Goal: Entertainment & Leisure: Consume media (video, audio)

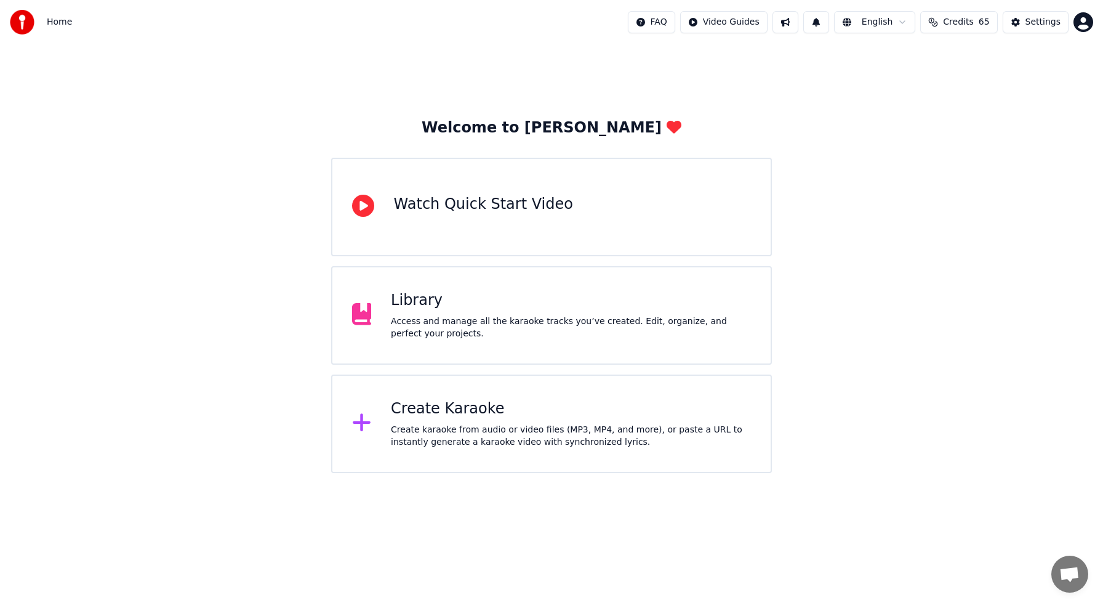
click at [406, 292] on div "Library" at bounding box center [571, 301] width 360 height 20
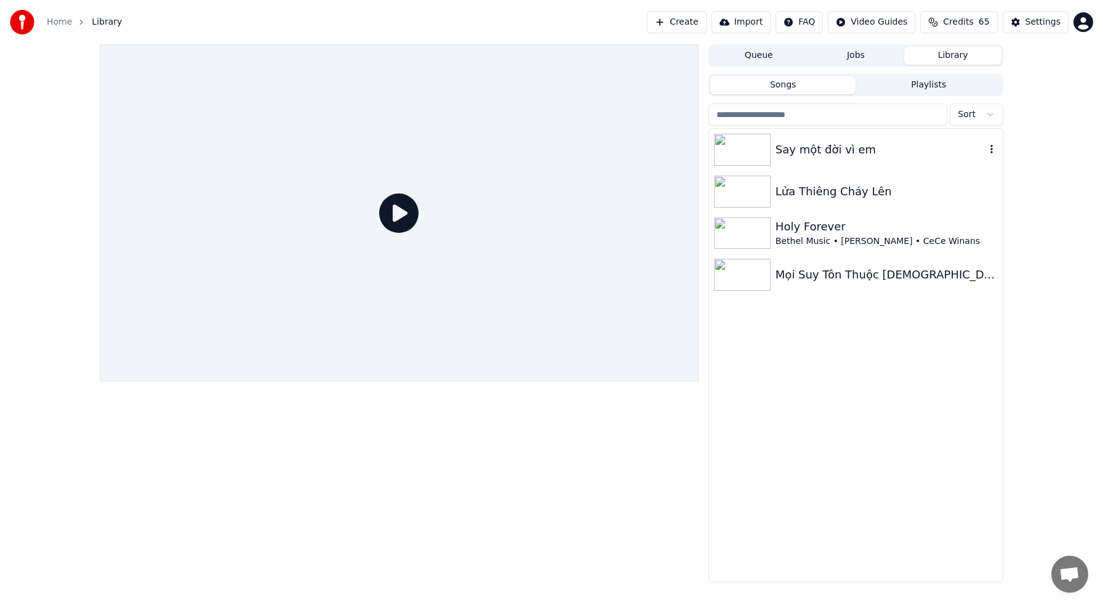
click at [760, 155] on img at bounding box center [742, 150] width 57 height 32
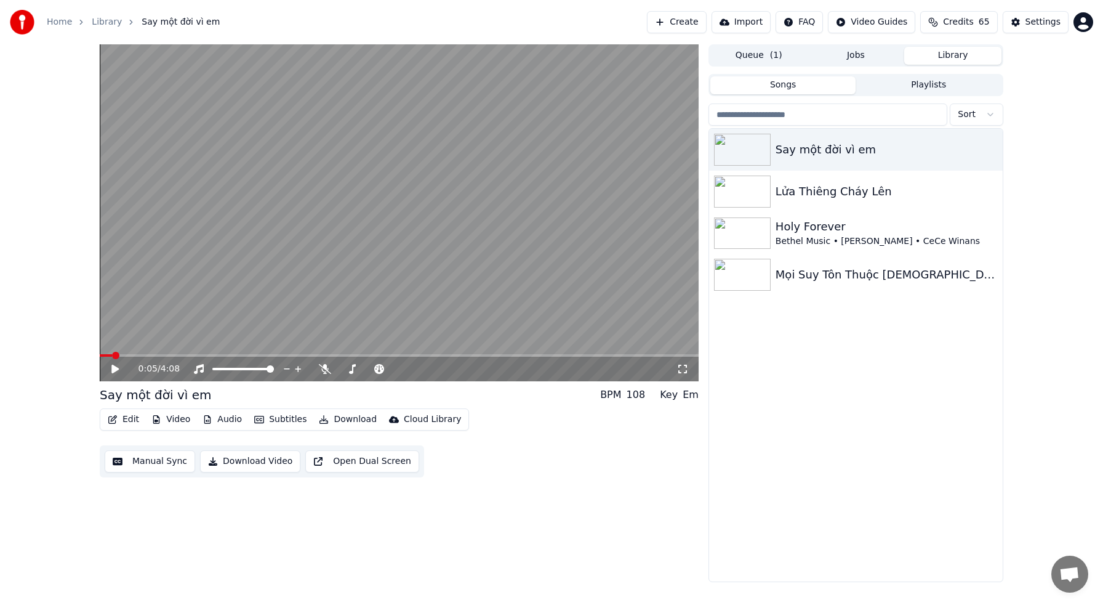
click at [354, 420] on button "Download" at bounding box center [348, 419] width 68 height 17
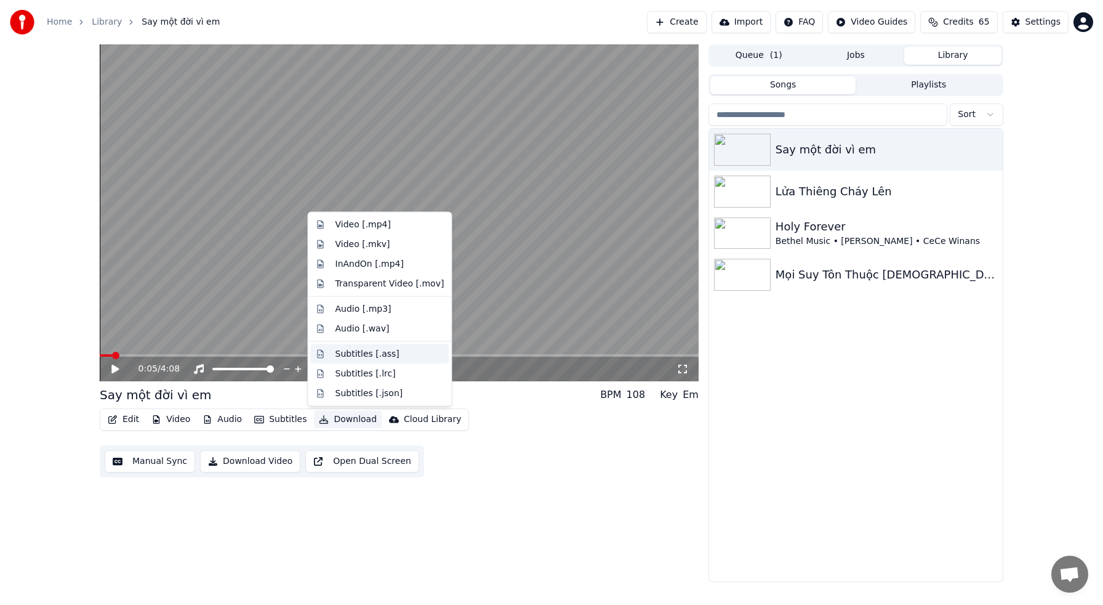
click at [371, 351] on div "Subtitles [.ass]" at bounding box center [368, 353] width 64 height 12
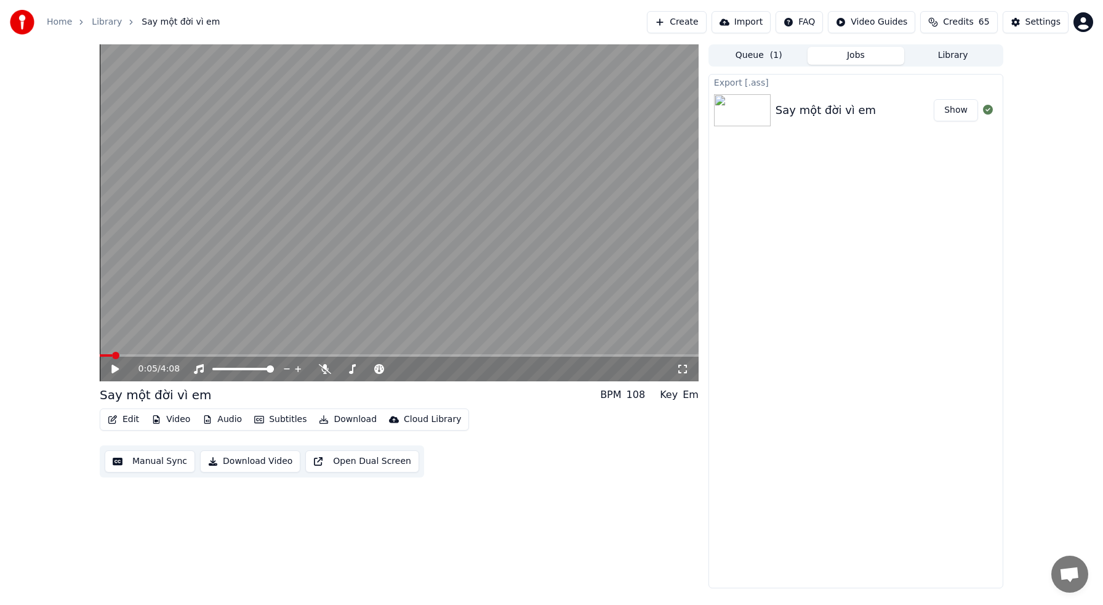
click at [962, 114] on button "Show" at bounding box center [956, 110] width 44 height 22
click at [126, 421] on button "Edit" at bounding box center [123, 419] width 41 height 17
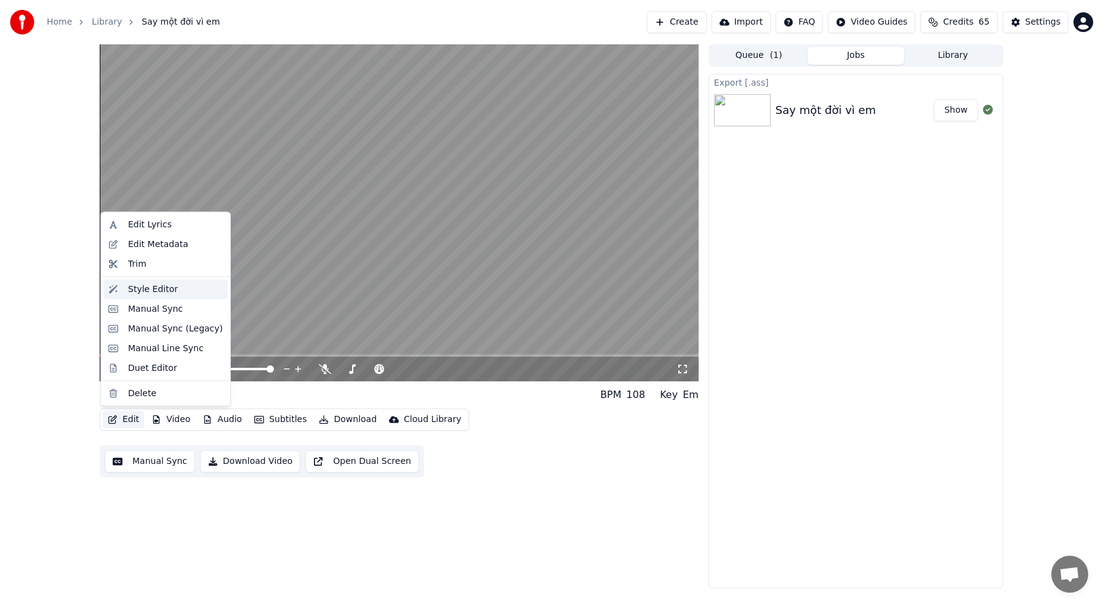
click at [155, 291] on div "Style Editor" at bounding box center [153, 289] width 50 height 12
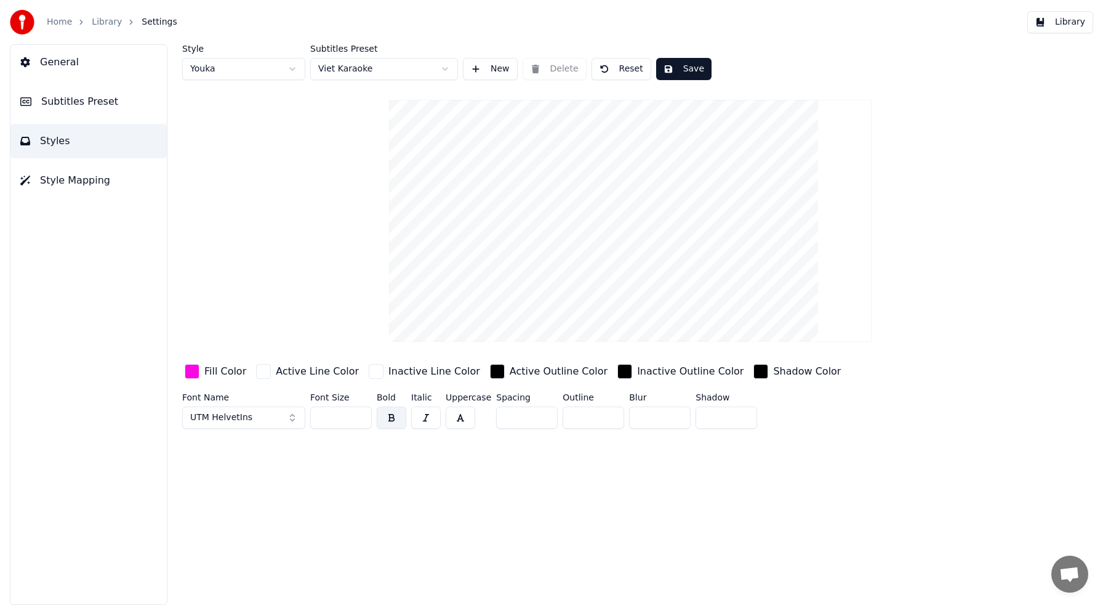
click at [62, 99] on span "Subtitles Preset" at bounding box center [79, 101] width 77 height 15
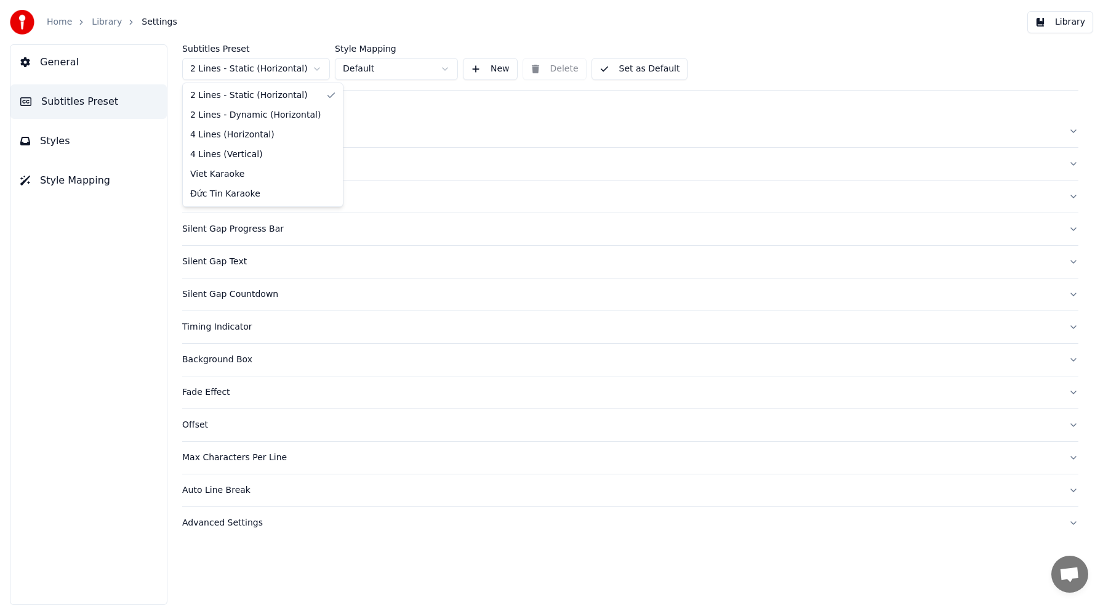
click at [317, 71] on html "Home Library Settings Library General Subtitles Preset Styles Style Mapping Sub…" at bounding box center [551, 302] width 1103 height 605
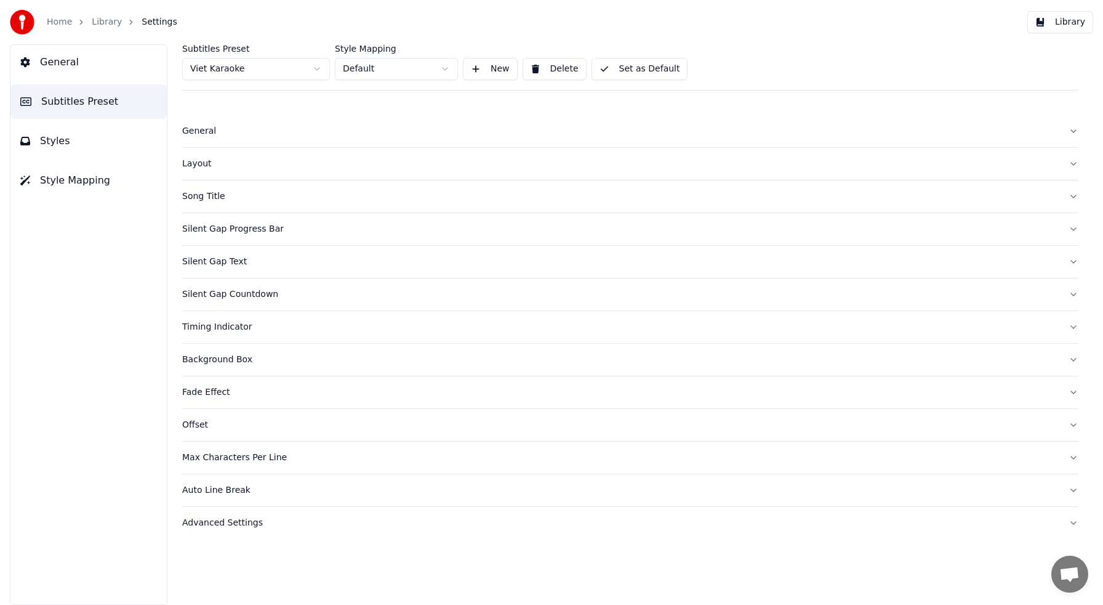
click at [237, 235] on button "Silent Gap Progress Bar" at bounding box center [630, 229] width 896 height 32
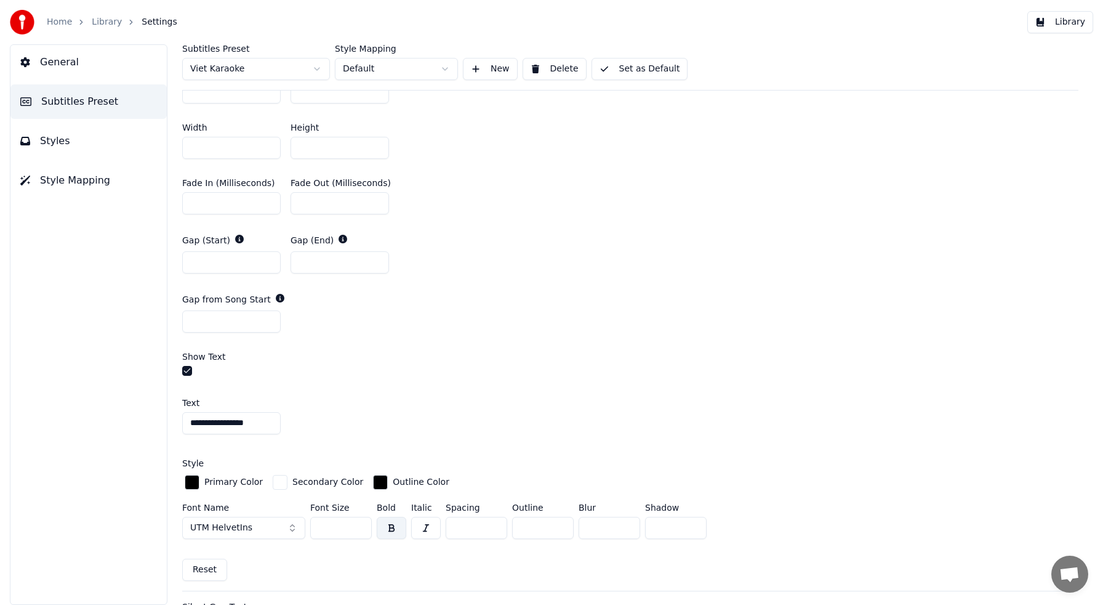
scroll to position [629, 0]
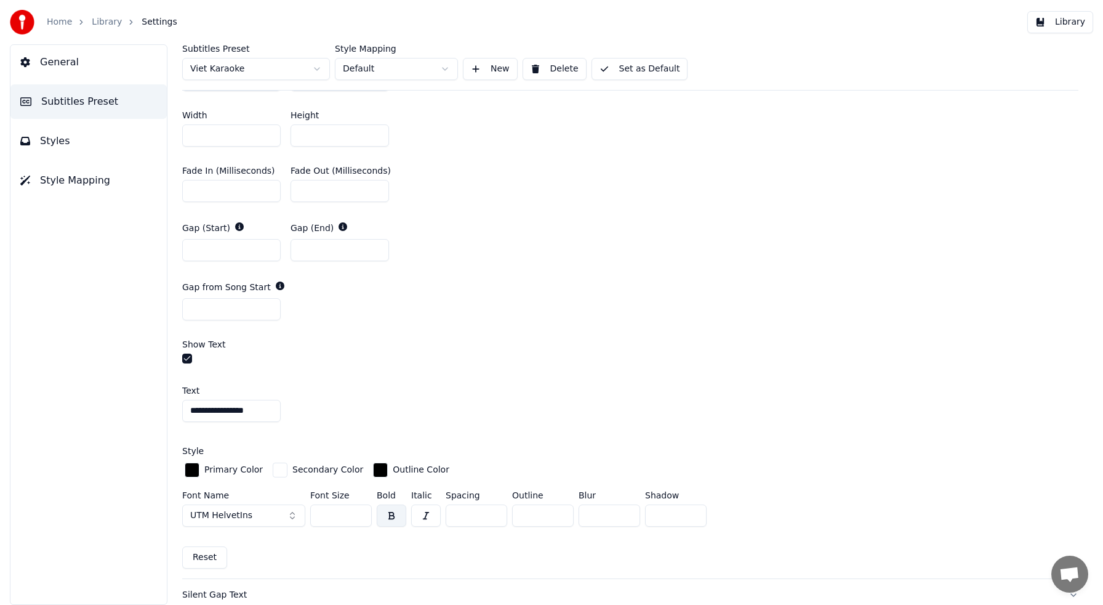
drag, startPoint x: 264, startPoint y: 411, endPoint x: 281, endPoint y: 424, distance: 21.1
click at [247, 410] on input "**********" at bounding box center [231, 411] width 99 height 22
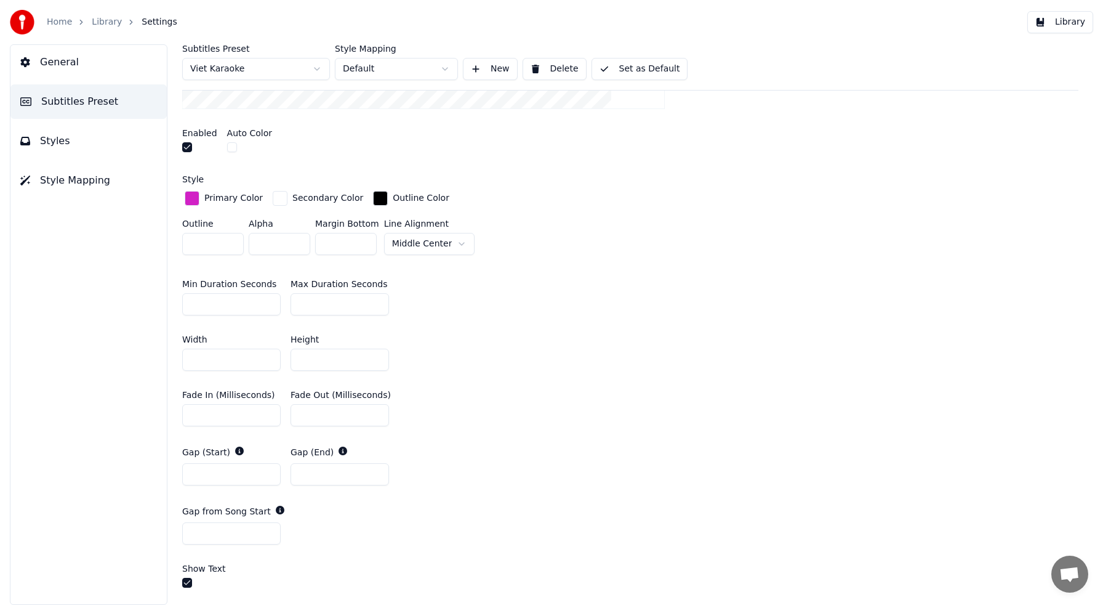
scroll to position [0, 0]
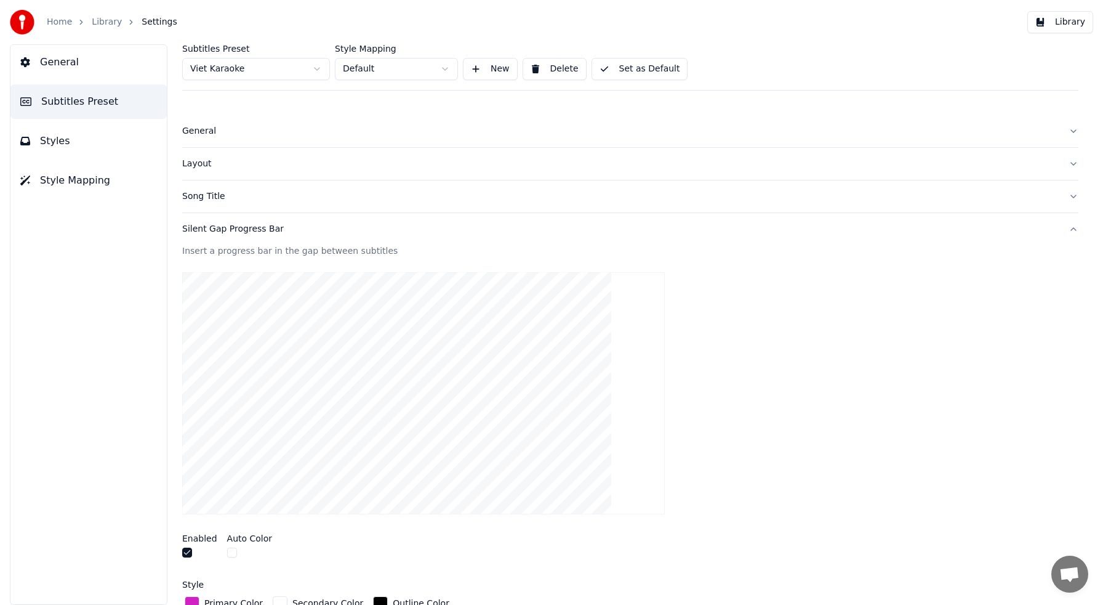
type input "**********"
click at [653, 66] on button "Set as Default" at bounding box center [640, 69] width 97 height 22
click at [1072, 25] on button "Library" at bounding box center [1061, 22] width 66 height 22
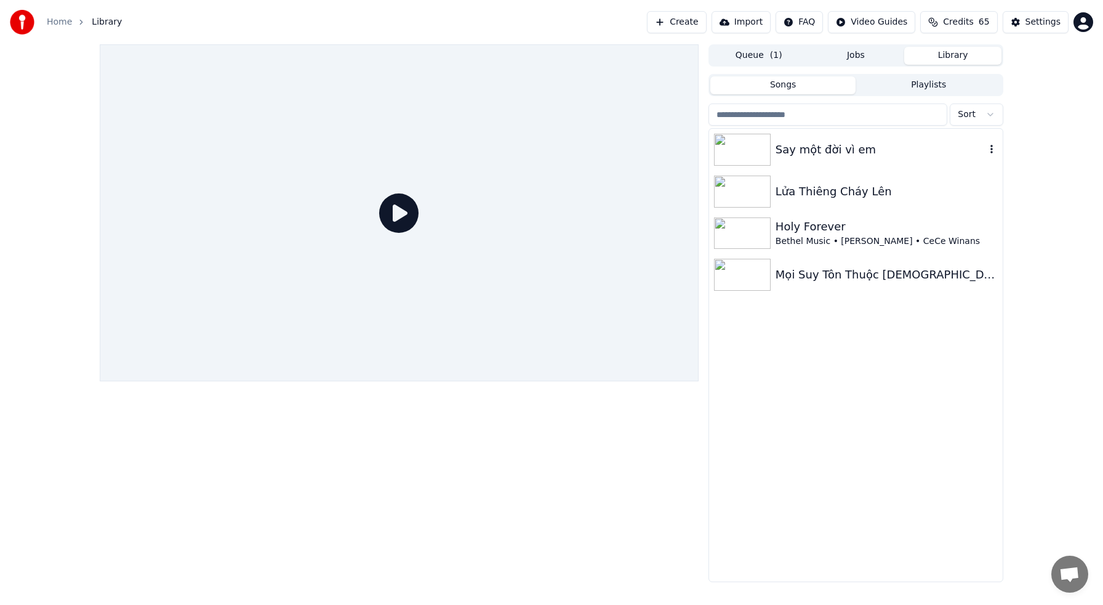
click at [878, 150] on div "Say một đời vì em" at bounding box center [881, 149] width 210 height 17
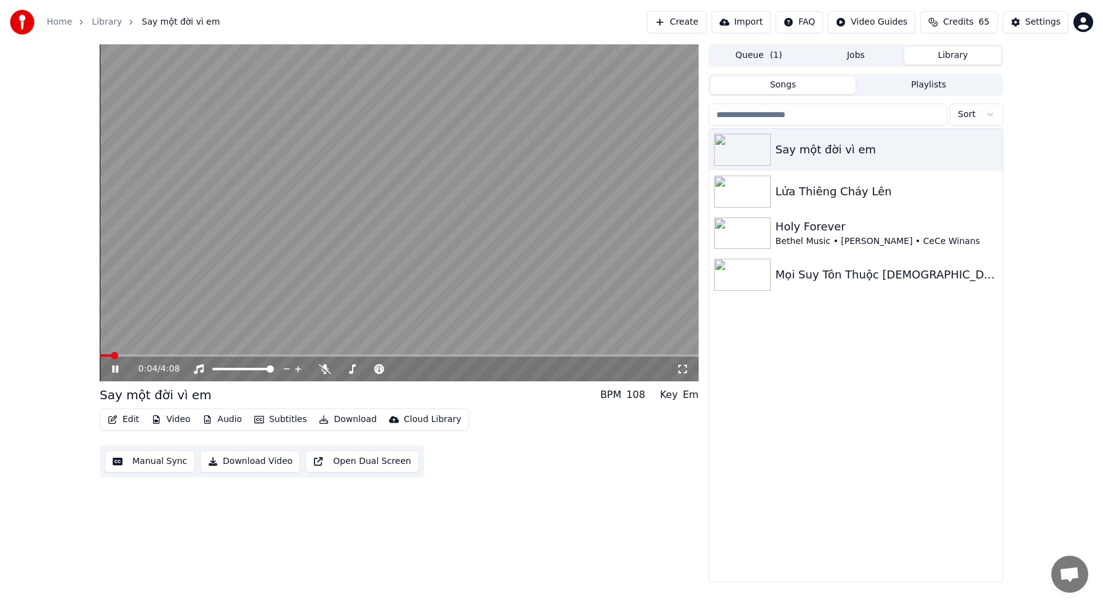
click at [143, 352] on video at bounding box center [399, 212] width 599 height 337
click at [140, 355] on span at bounding box center [399, 355] width 599 height 2
click at [131, 355] on span at bounding box center [120, 355] width 41 height 2
click at [113, 369] on icon at bounding box center [114, 368] width 7 height 9
click at [119, 370] on icon at bounding box center [124, 369] width 29 height 10
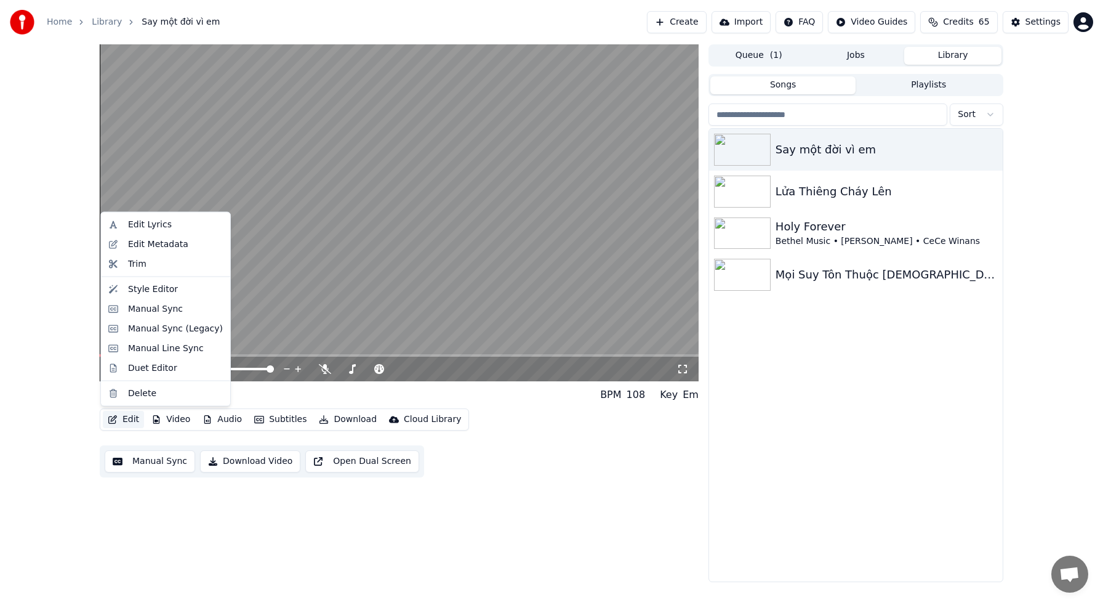
click at [127, 418] on button "Edit" at bounding box center [123, 419] width 41 height 17
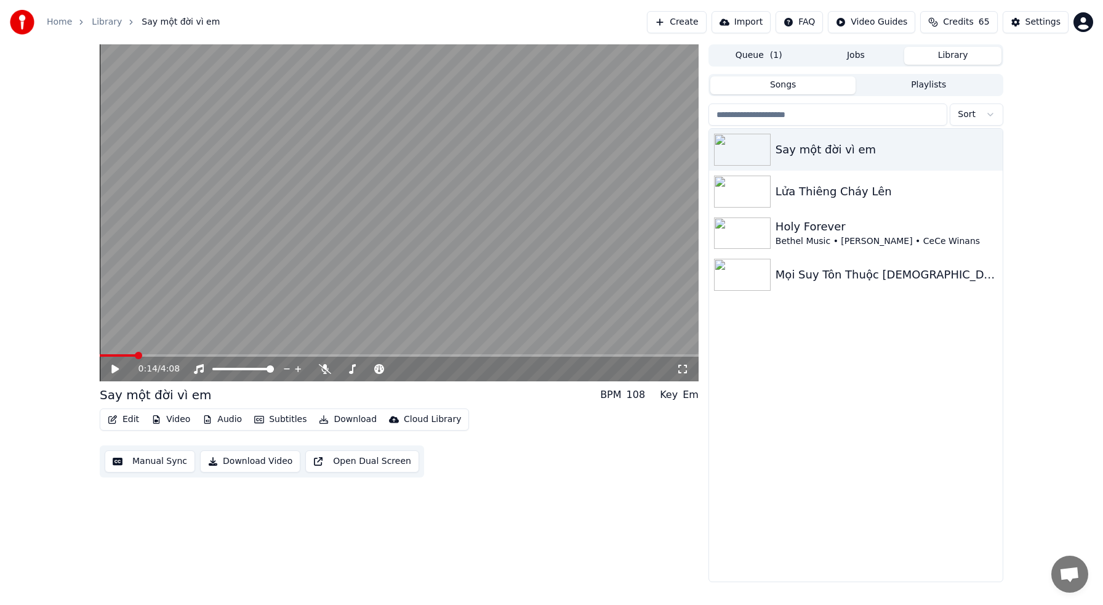
click at [164, 460] on button "Manual Sync" at bounding box center [150, 461] width 91 height 22
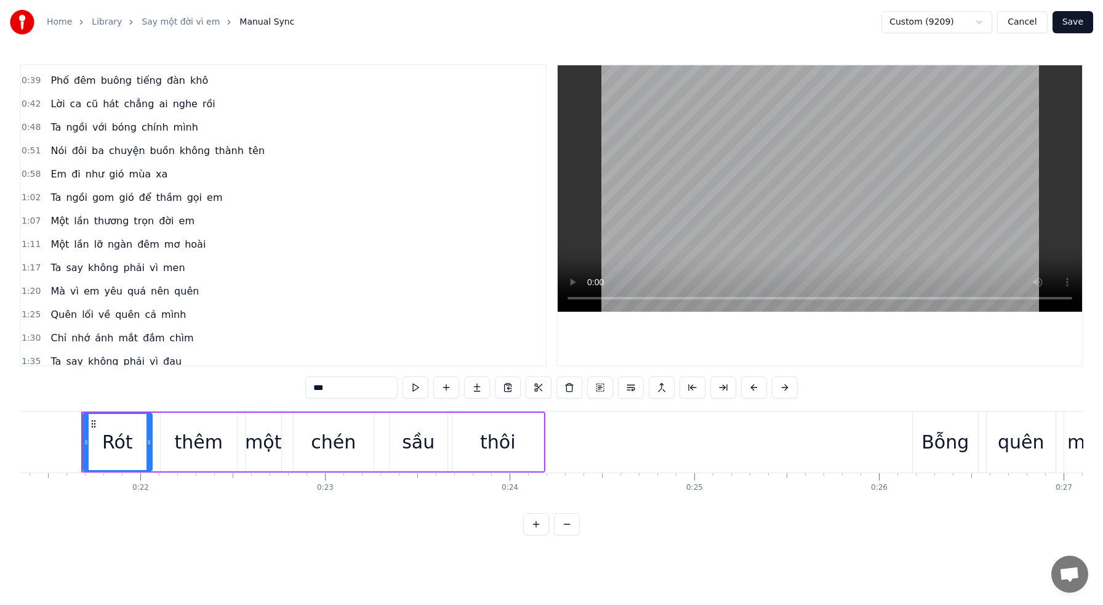
scroll to position [91, 0]
click at [57, 172] on span "Em" at bounding box center [58, 173] width 18 height 14
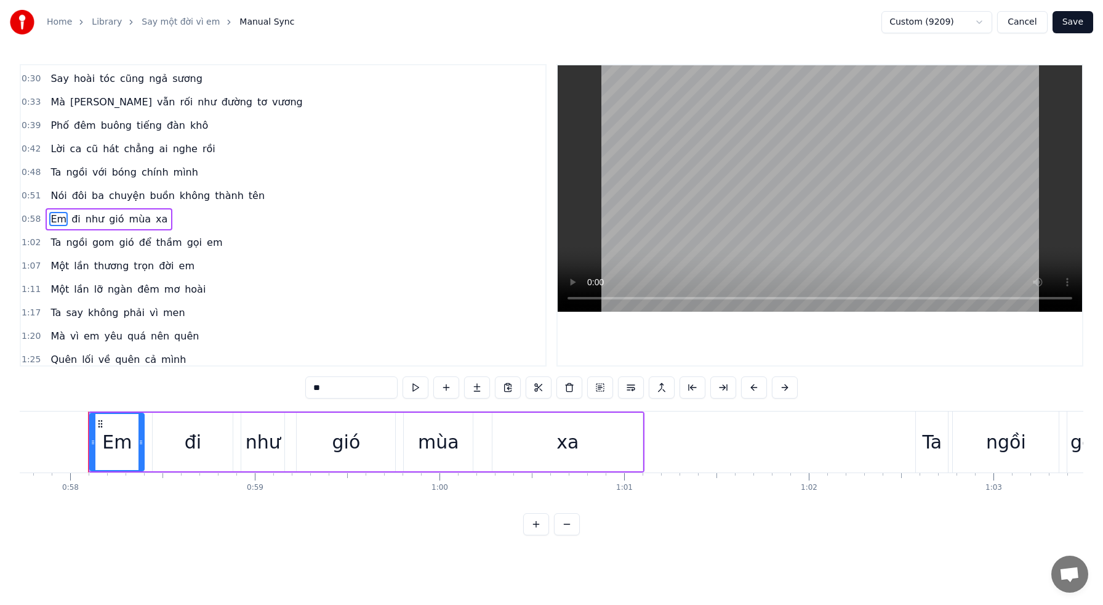
scroll to position [0, 10669]
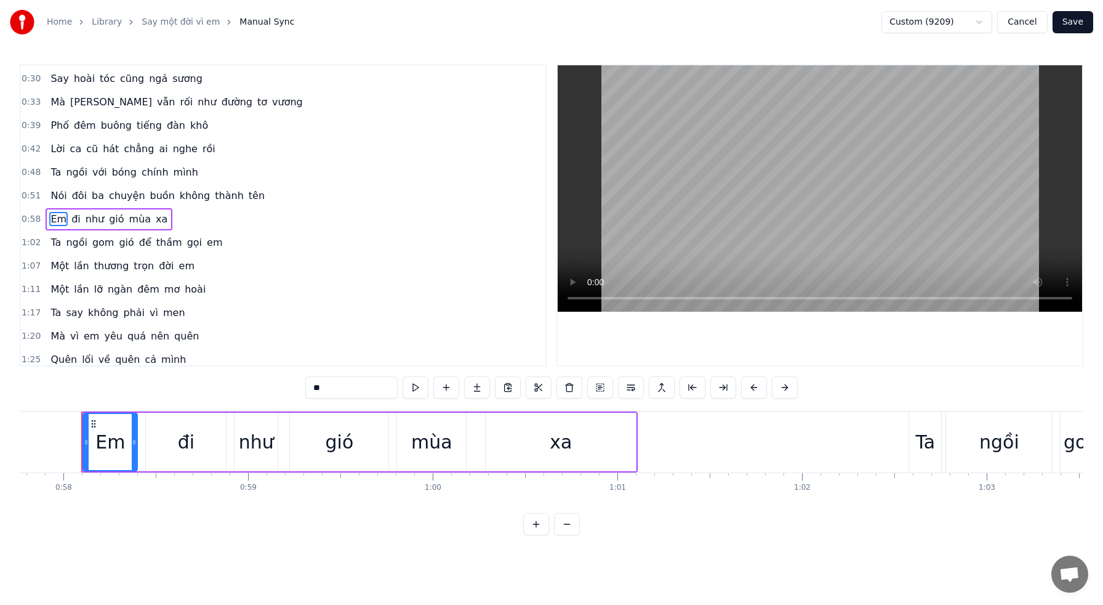
drag, startPoint x: 300, startPoint y: 381, endPoint x: 278, endPoint y: 377, distance: 22.6
click at [278, 377] on div "0:21 Rót thêm một chén sầu thôi 0:26 Bỗng quên một bóng hình trôi cuối trời 0:3…" at bounding box center [552, 299] width 1064 height 471
click at [206, 243] on span "em" at bounding box center [215, 242] width 18 height 14
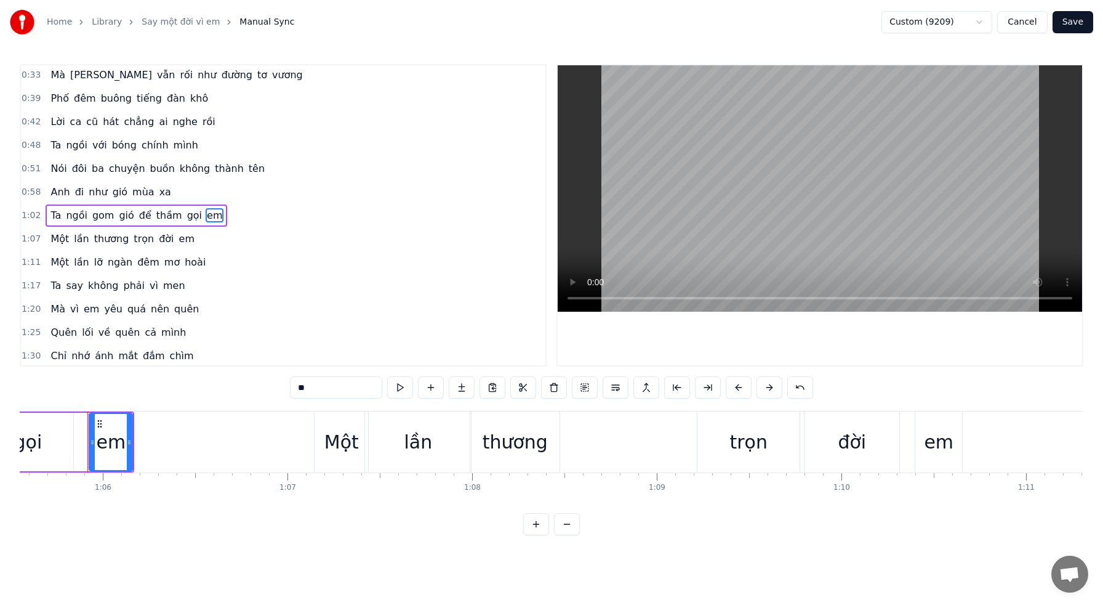
scroll to position [0, 12113]
drag, startPoint x: 332, startPoint y: 388, endPoint x: 284, endPoint y: 382, distance: 47.8
click at [284, 382] on div "0:21 Rót thêm một chén sầu thôi 0:26 Bỗng quên một bóng hình trôi cuối trời 0:3…" at bounding box center [552, 299] width 1064 height 471
click at [178, 239] on span "em" at bounding box center [187, 238] width 18 height 14
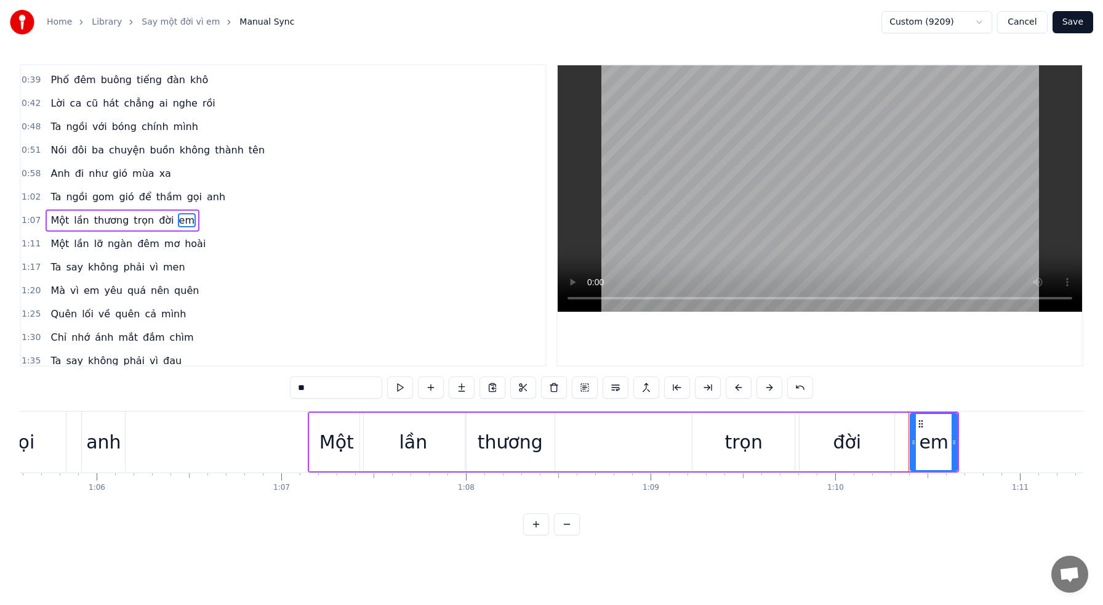
scroll to position [95, 0]
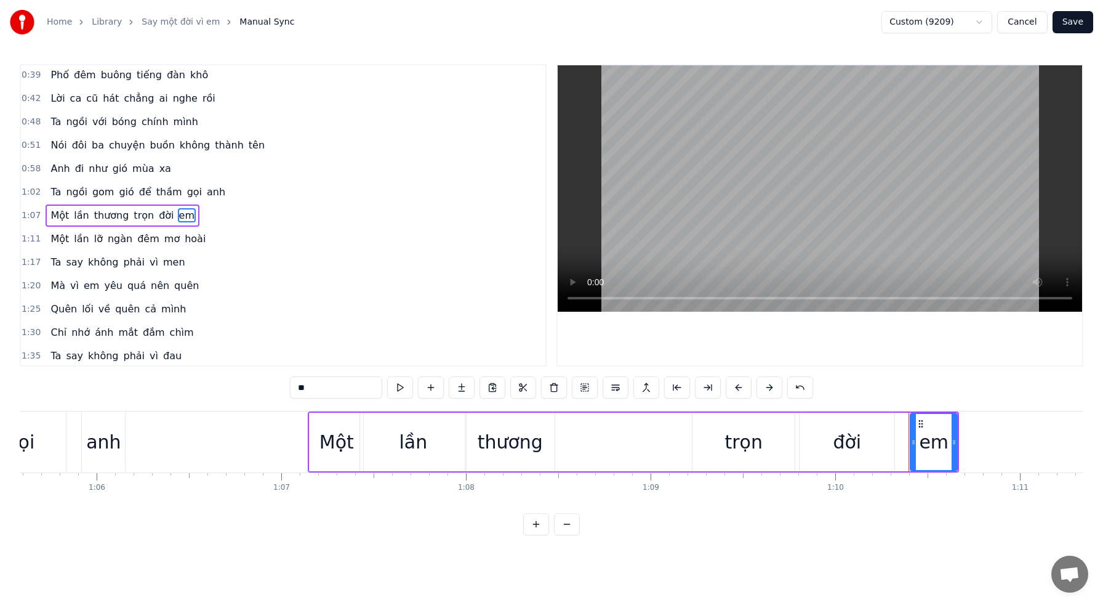
drag, startPoint x: 346, startPoint y: 389, endPoint x: 268, endPoint y: 380, distance: 78.1
click at [268, 380] on div "0:21 Rót thêm một chén sầu thôi 0:26 Bỗng quên một bóng hình trôi cuối trời 0:3…" at bounding box center [552, 299] width 1064 height 471
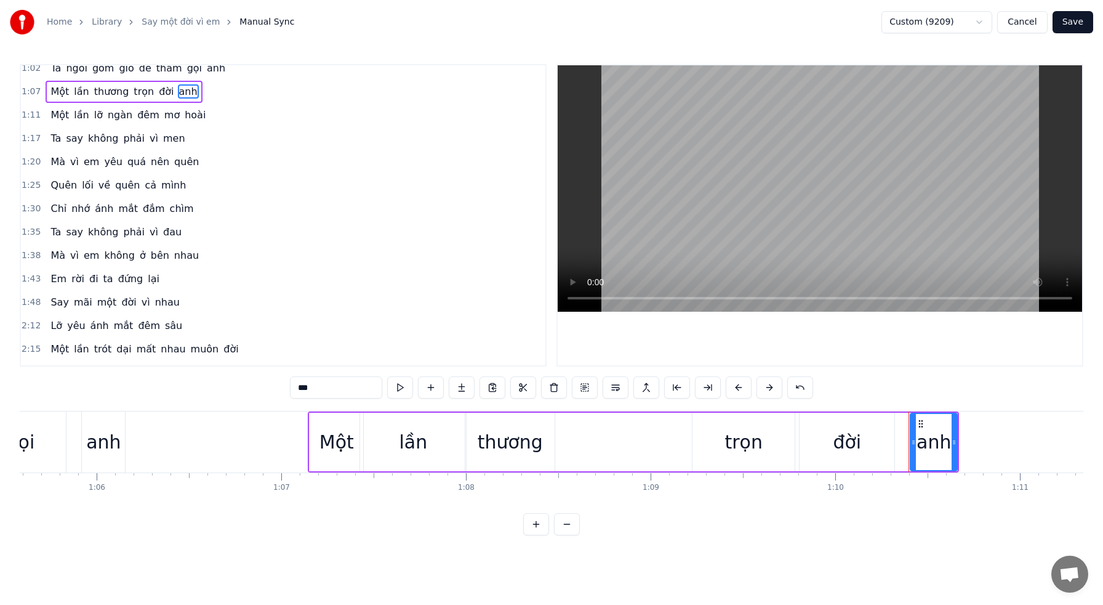
scroll to position [221, 0]
click at [88, 161] on span "em" at bounding box center [91, 160] width 18 height 14
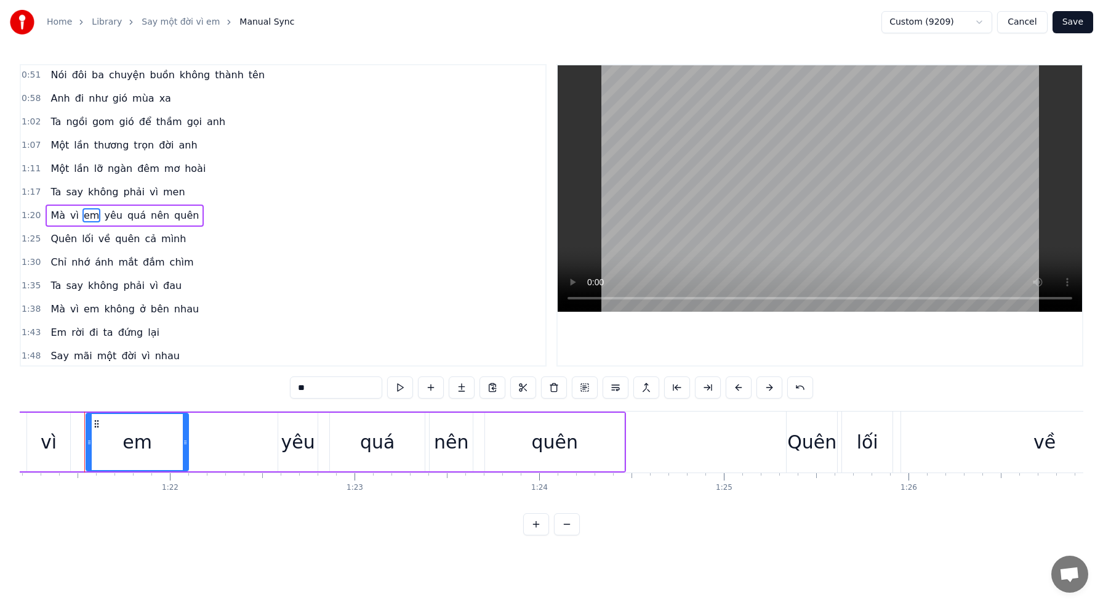
scroll to position [0, 14998]
drag, startPoint x: 317, startPoint y: 387, endPoint x: 285, endPoint y: 382, distance: 32.3
click at [285, 382] on div "0:21 Rót thêm một chén sầu thôi 0:26 Bỗng quên một bóng hình trôi cuối trời 0:3…" at bounding box center [552, 299] width 1064 height 471
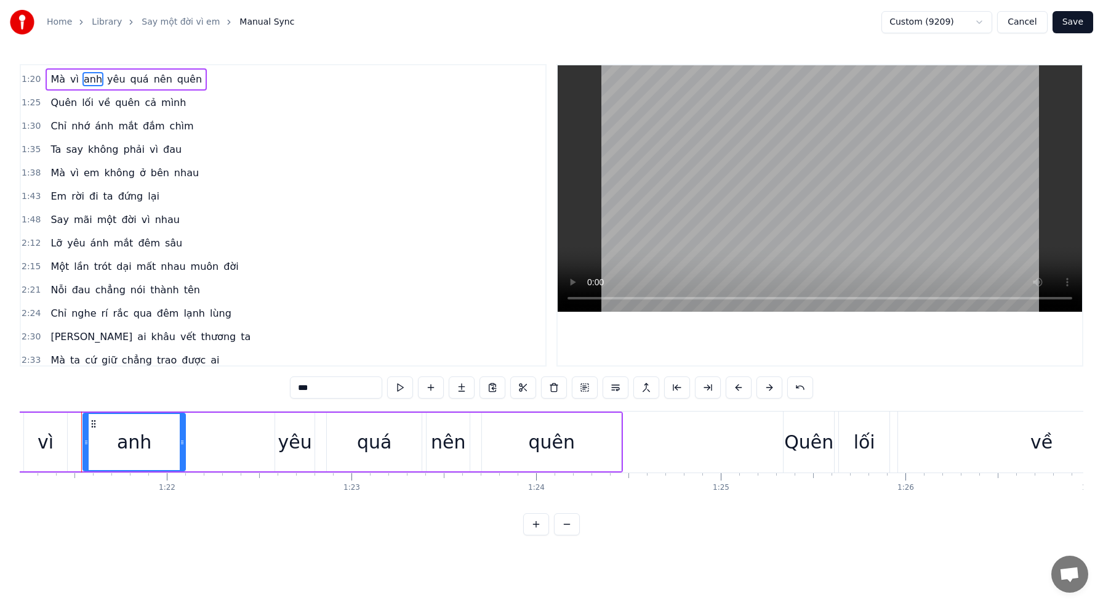
scroll to position [302, 0]
click at [85, 170] on span "em" at bounding box center [91, 172] width 18 height 14
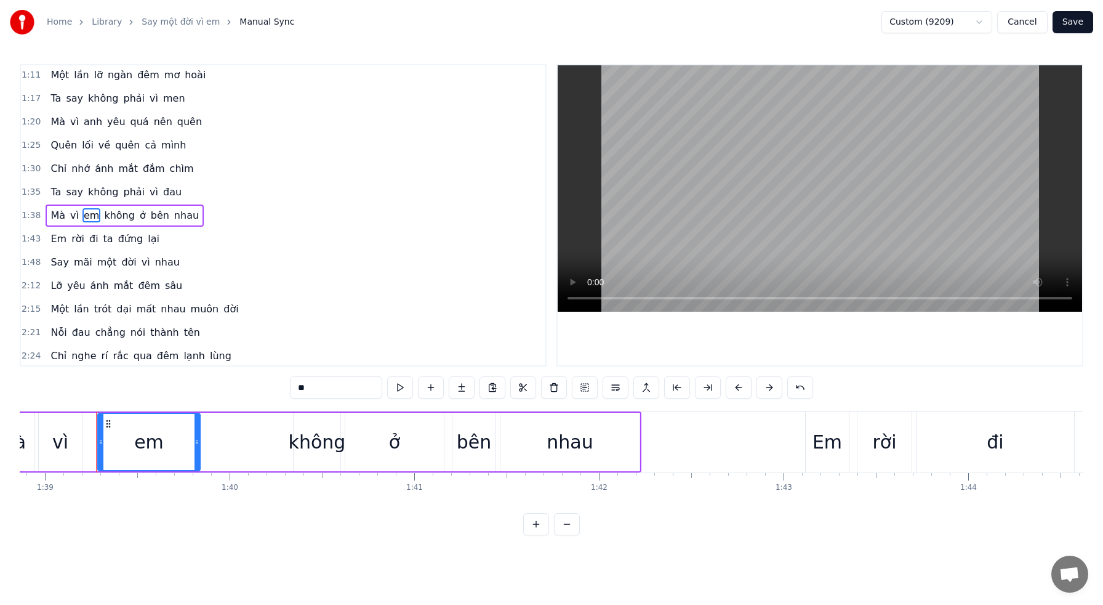
scroll to position [0, 18274]
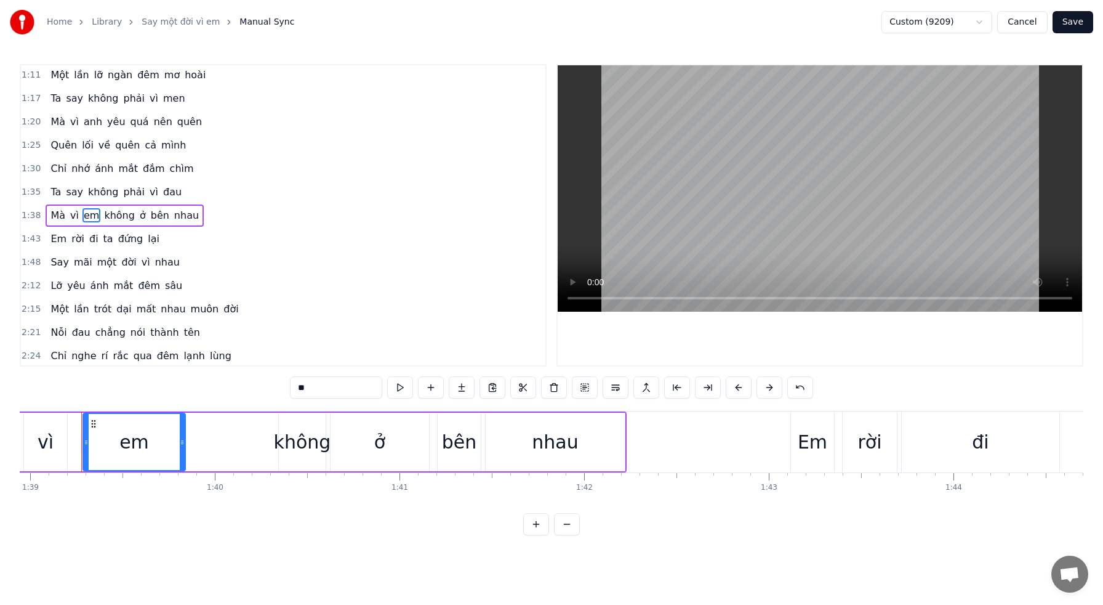
drag, startPoint x: 324, startPoint y: 390, endPoint x: 272, endPoint y: 380, distance: 53.1
click at [272, 380] on div "0:21 Rót thêm một chén sầu thôi 0:26 Bỗng quên một bóng hình trôi cuối trời 0:3…" at bounding box center [552, 299] width 1064 height 471
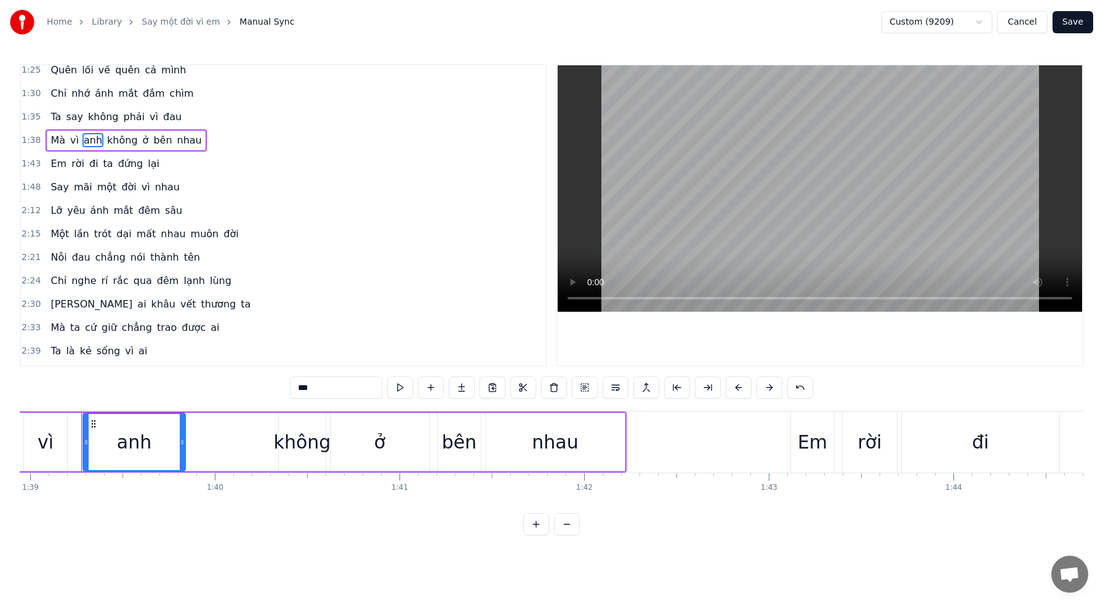
scroll to position [336, 0]
click at [58, 161] on span "Em" at bounding box center [58, 162] width 18 height 14
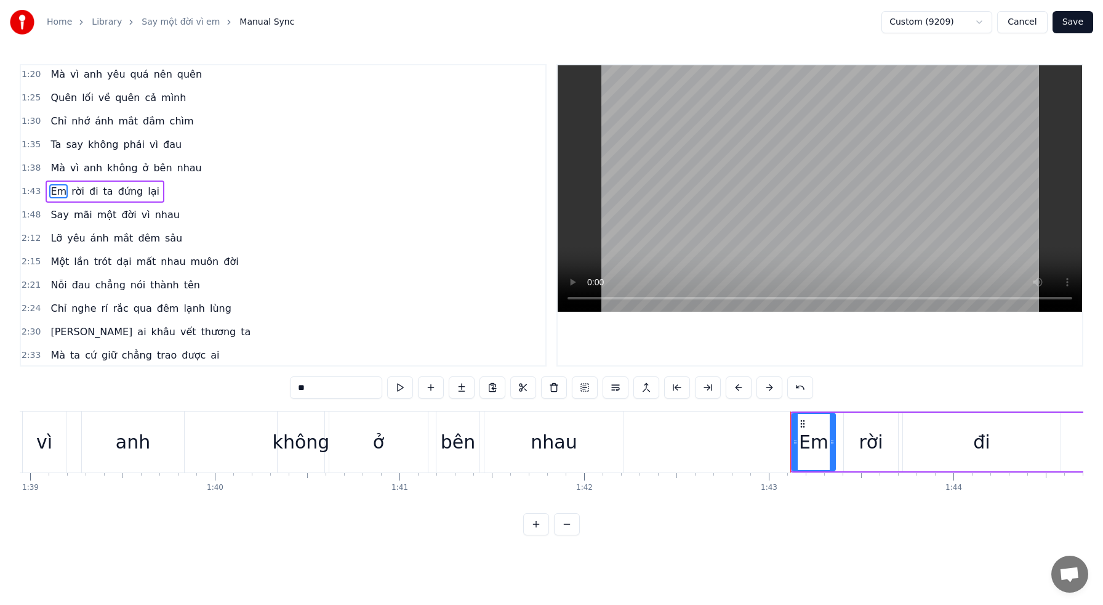
scroll to position [283, 0]
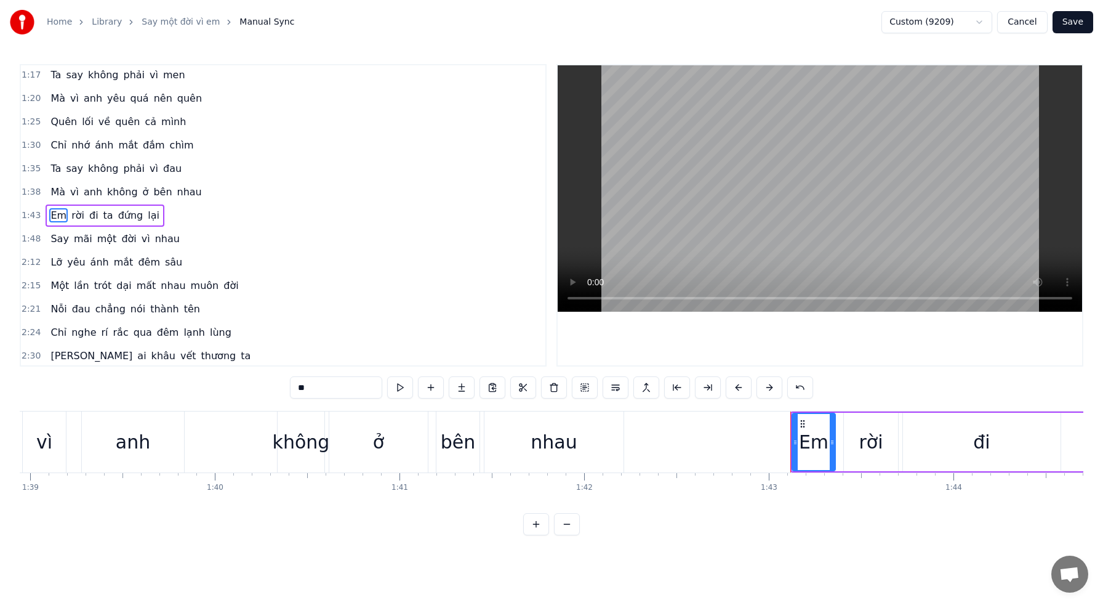
drag, startPoint x: 320, startPoint y: 386, endPoint x: 275, endPoint y: 377, distance: 46.4
click at [275, 377] on div "0:21 Rót thêm một chén sầu thôi 0:26 Bỗng quên một bóng hình trôi cuối trời 0:3…" at bounding box center [552, 299] width 1064 height 471
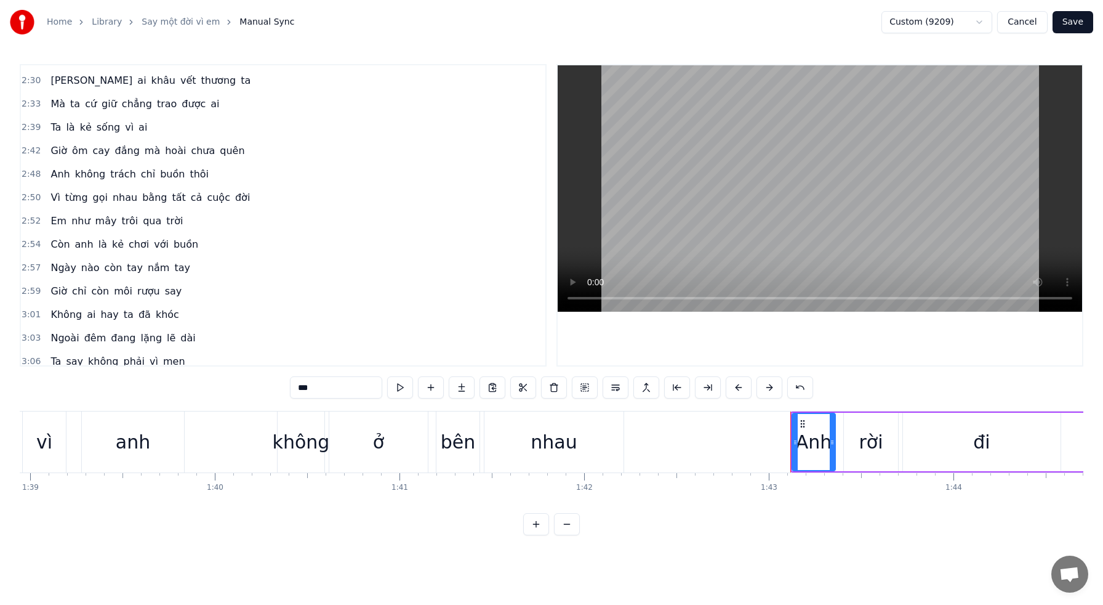
scroll to position [562, 0]
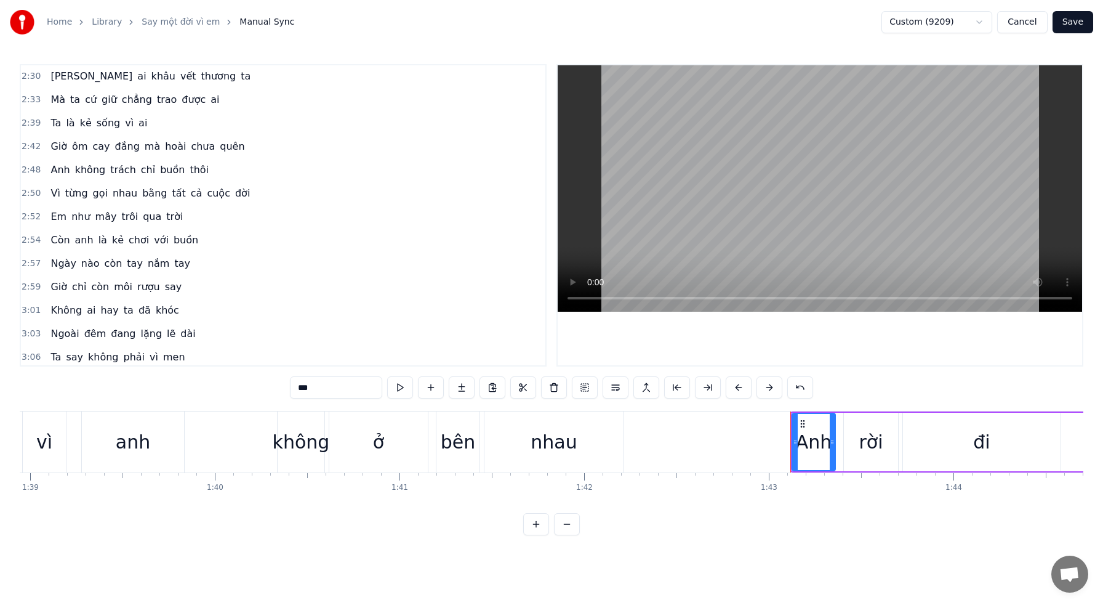
click at [56, 169] on span "Anh" at bounding box center [60, 170] width 22 height 14
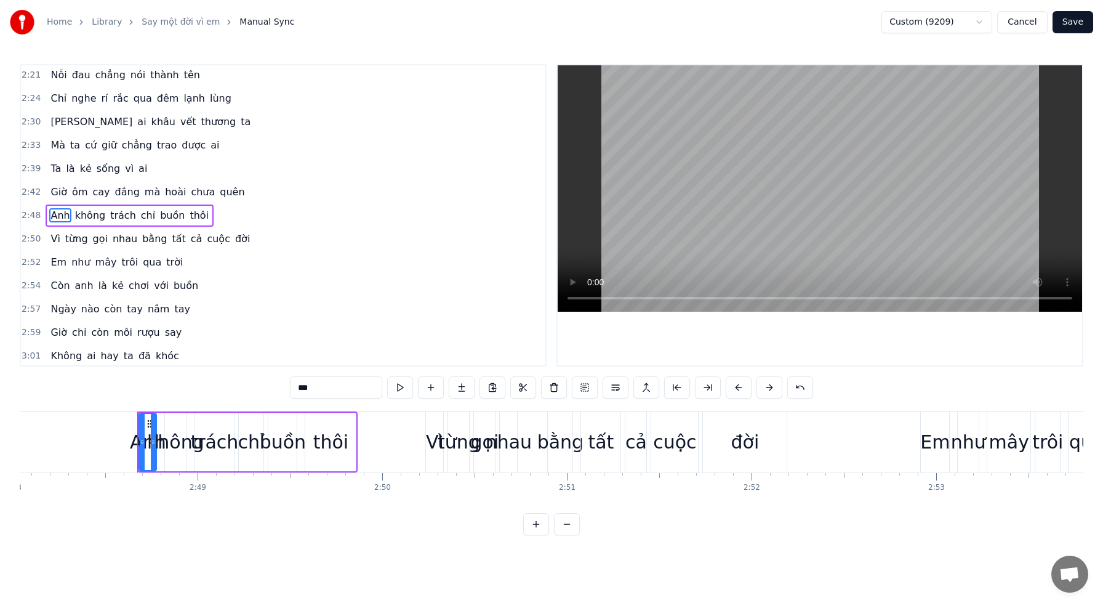
scroll to position [0, 31092]
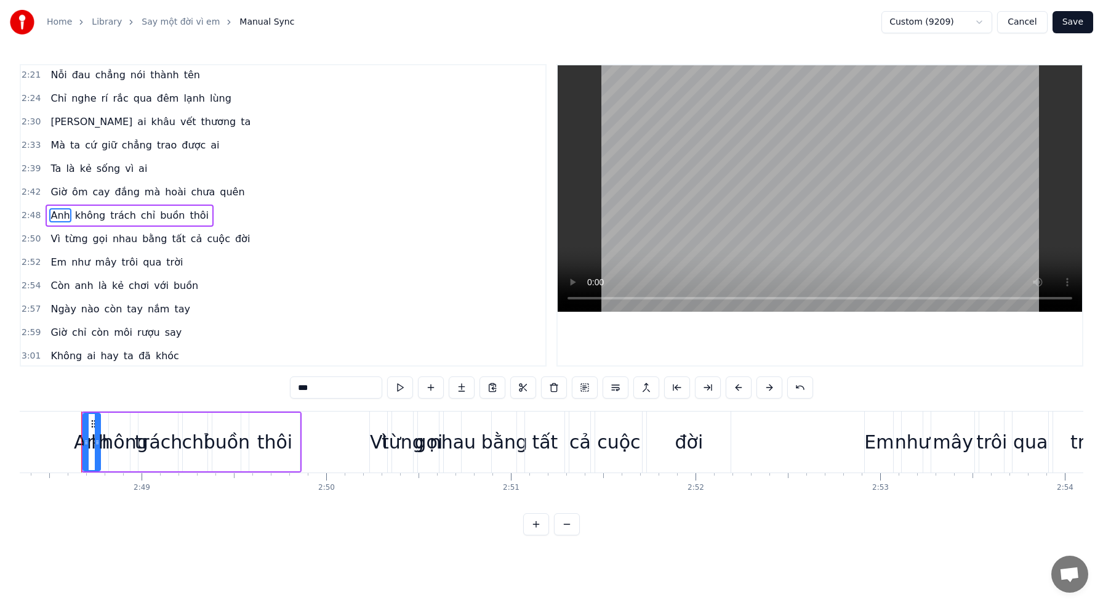
drag, startPoint x: 343, startPoint y: 389, endPoint x: 273, endPoint y: 377, distance: 71.3
click at [273, 377] on div "0:21 Rót thêm một chén sầu thôi 0:26 Bỗng quên một bóng hình trôi cuối trời 0:3…" at bounding box center [552, 299] width 1064 height 471
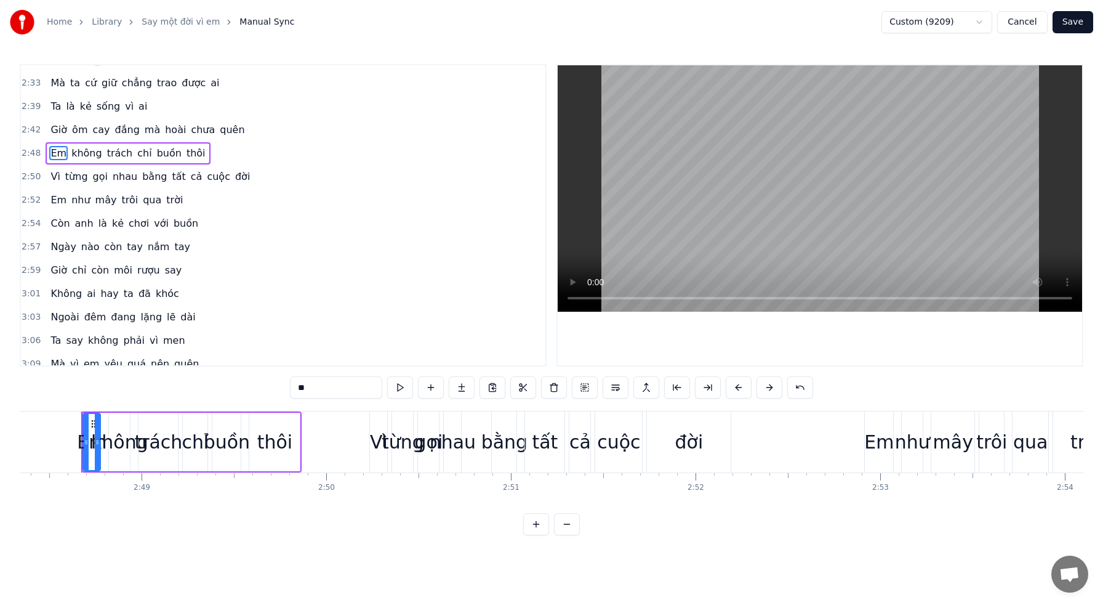
scroll to position [580, 0]
click at [61, 198] on span "Em" at bounding box center [58, 198] width 18 height 14
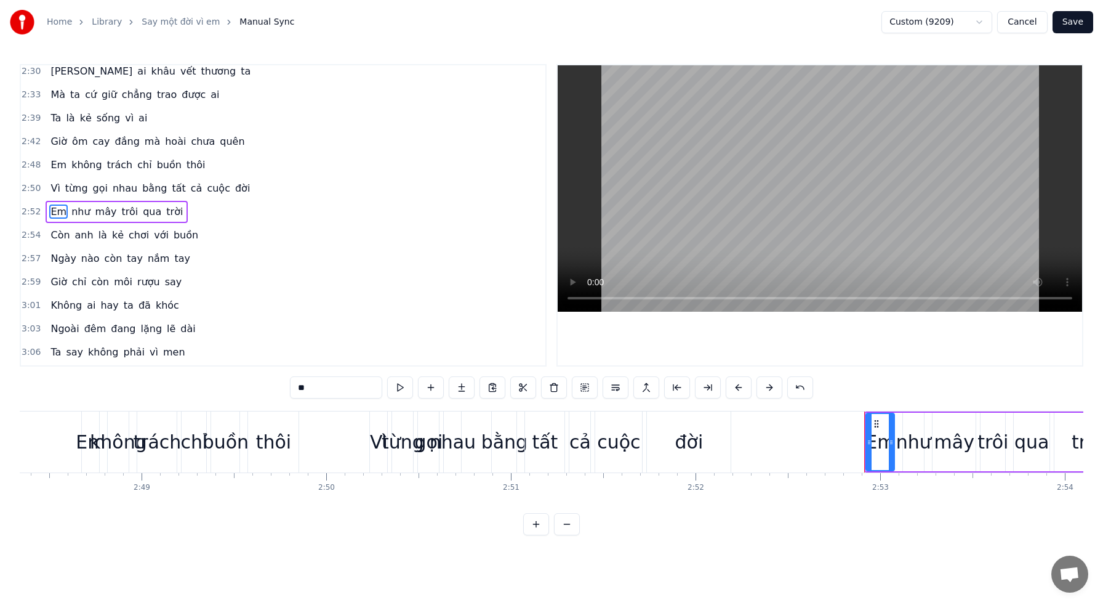
scroll to position [563, 0]
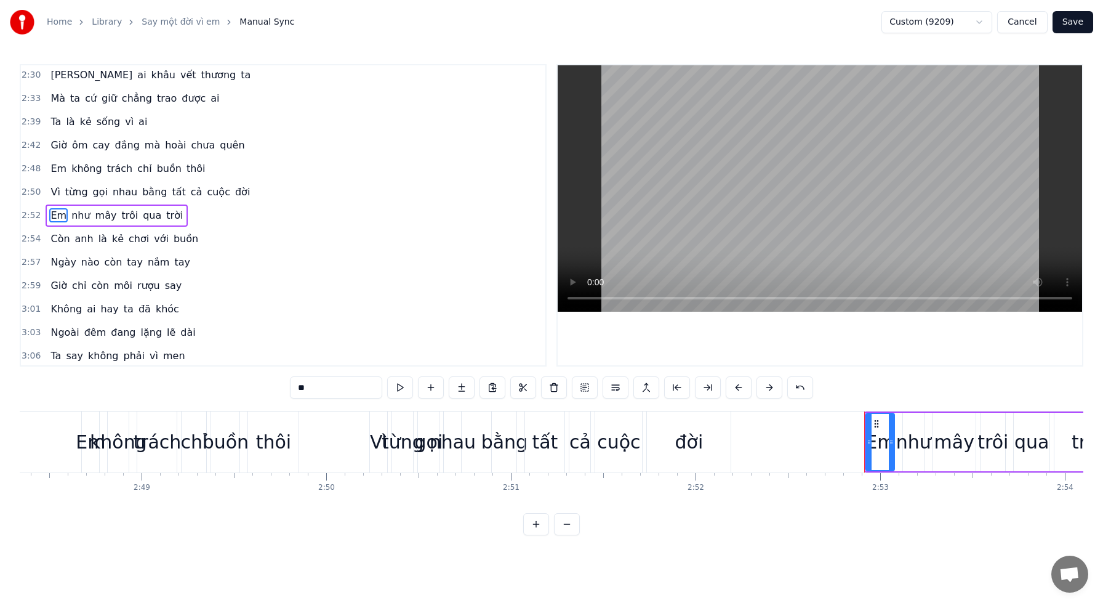
drag, startPoint x: 329, startPoint y: 391, endPoint x: 268, endPoint y: 380, distance: 61.2
click at [269, 382] on div "0:21 Rót thêm một chén sầu thôi 0:26 Bỗng quên một bóng hình trôi cuối trời 0:3…" at bounding box center [552, 299] width 1064 height 471
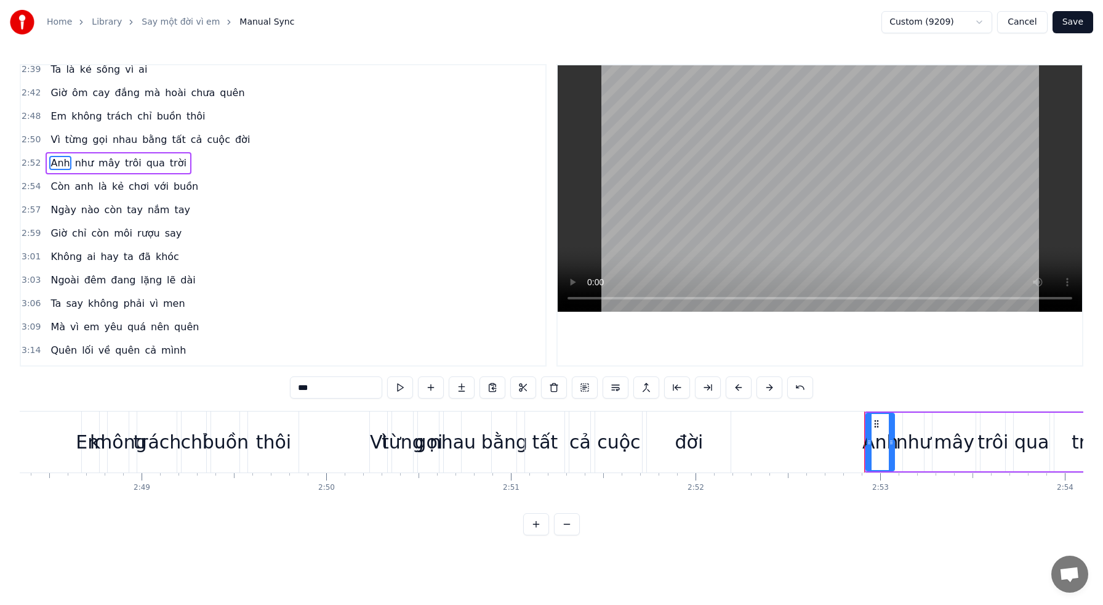
scroll to position [621, 0]
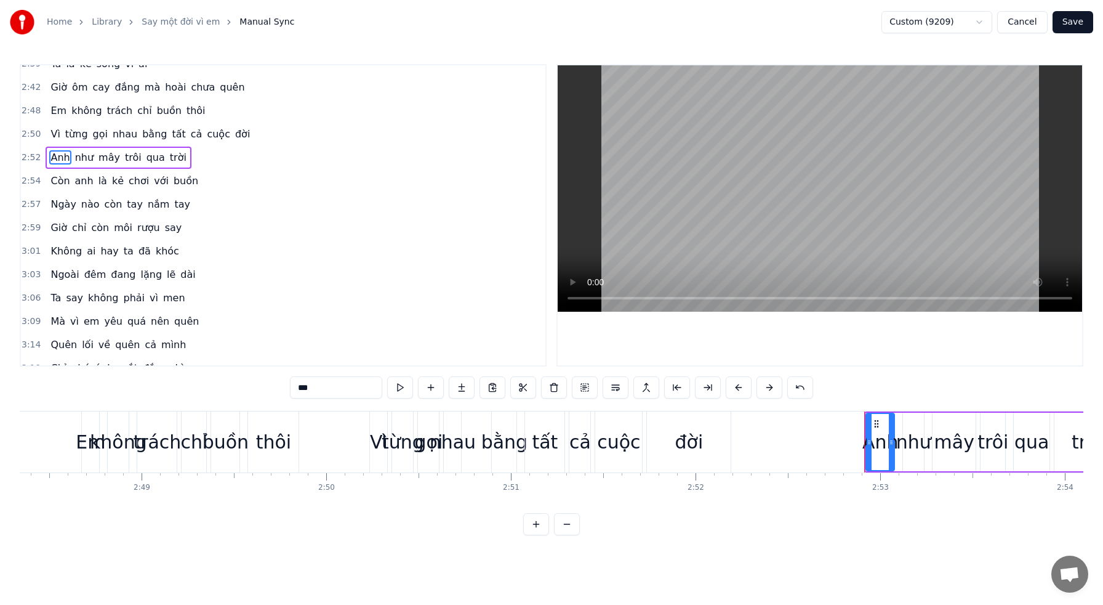
click at [79, 179] on span "anh" at bounding box center [84, 181] width 21 height 14
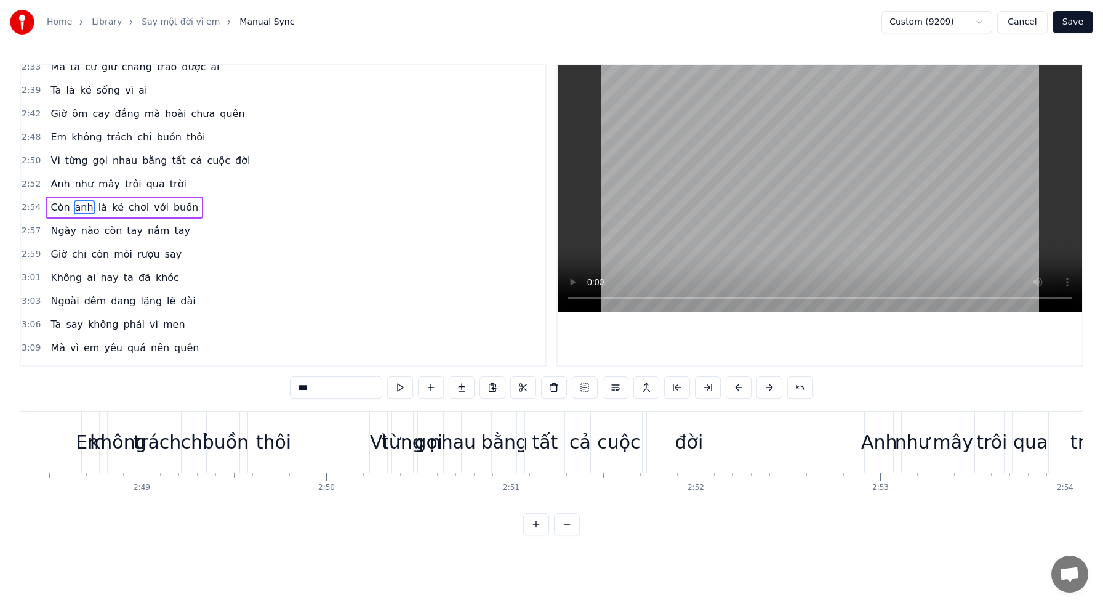
scroll to position [587, 0]
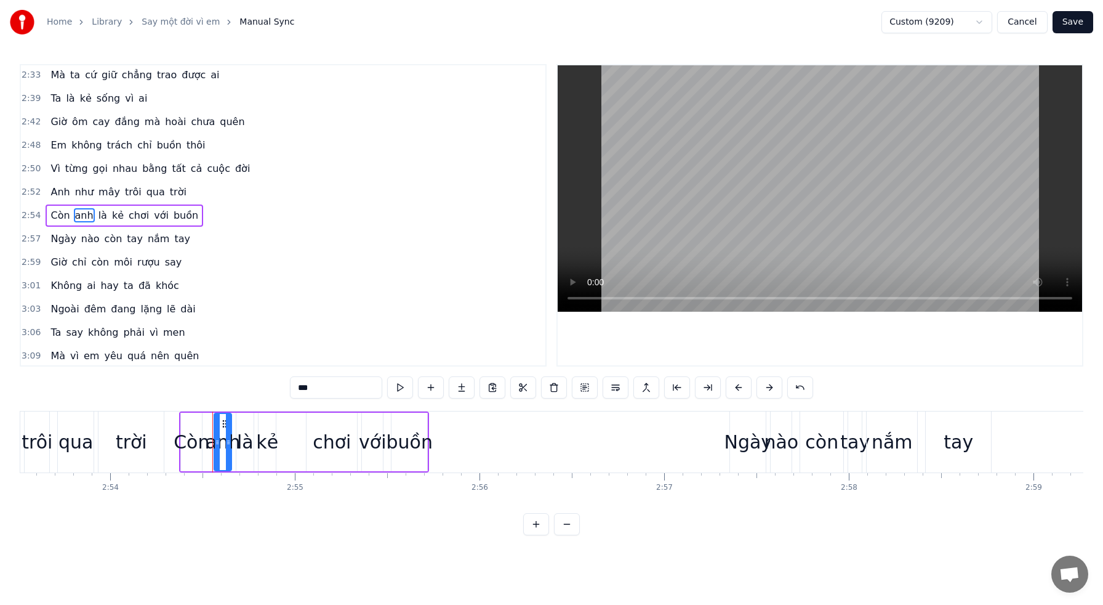
drag, startPoint x: 320, startPoint y: 389, endPoint x: 258, endPoint y: 381, distance: 62.7
click at [259, 382] on div "0:21 Rót thêm một chén sầu thôi 0:26 Bỗng quên một bóng hình trôi cuối trời 0:3…" at bounding box center [552, 299] width 1064 height 471
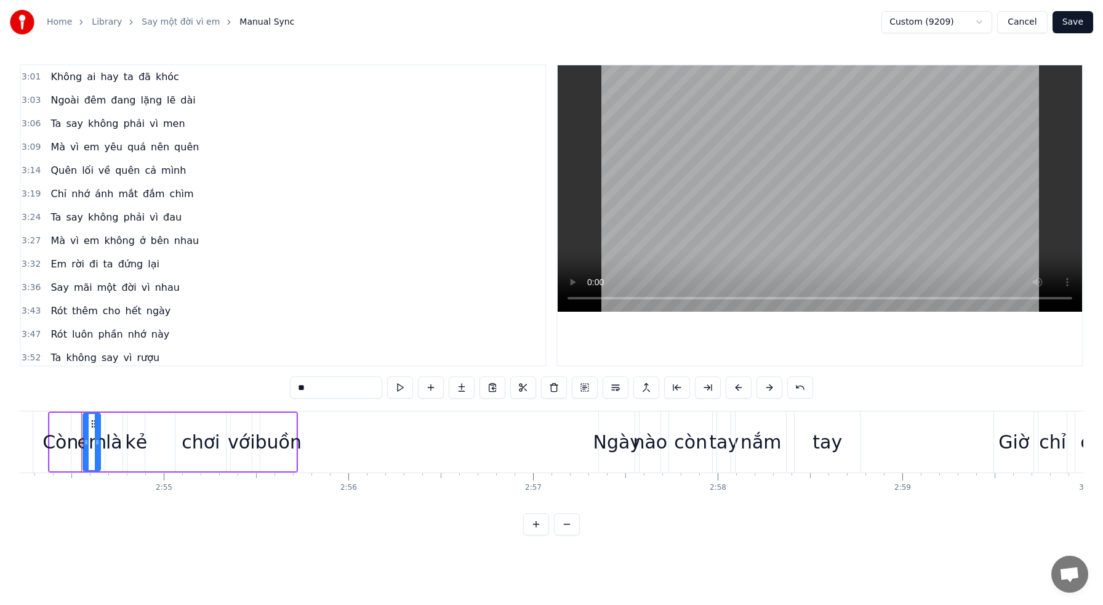
scroll to position [810, 0]
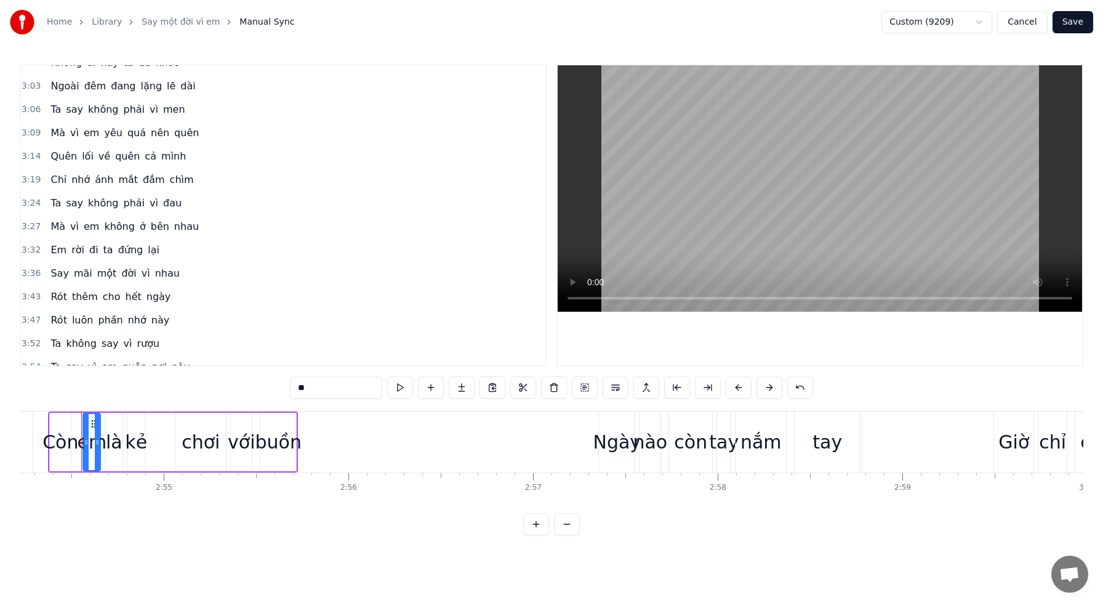
click at [90, 135] on span "em" at bounding box center [91, 133] width 18 height 14
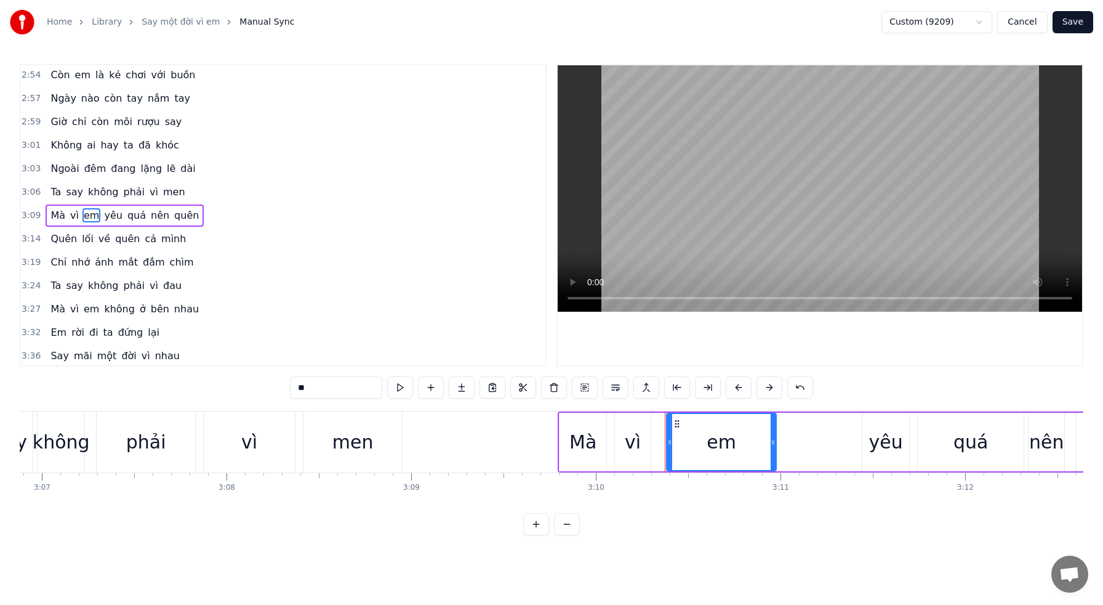
scroll to position [0, 35100]
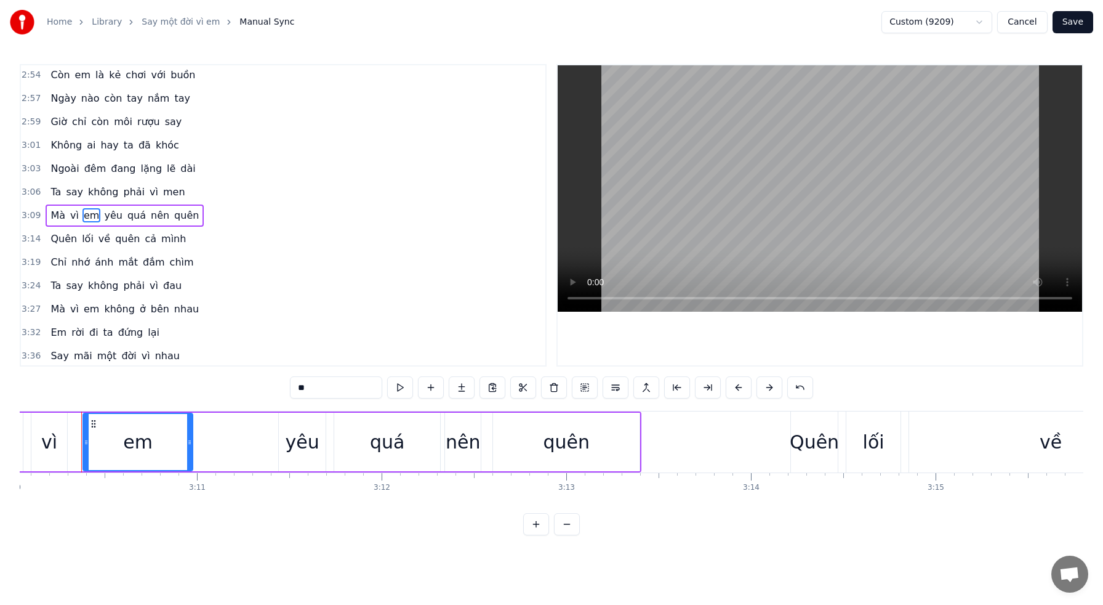
drag, startPoint x: 331, startPoint y: 393, endPoint x: 278, endPoint y: 379, distance: 54.1
click at [279, 380] on div "0:21 Rót thêm một chén sầu thôi 0:26 Bỗng quên một bóng hình trôi cuối trời 0:3…" at bounding box center [552, 299] width 1064 height 471
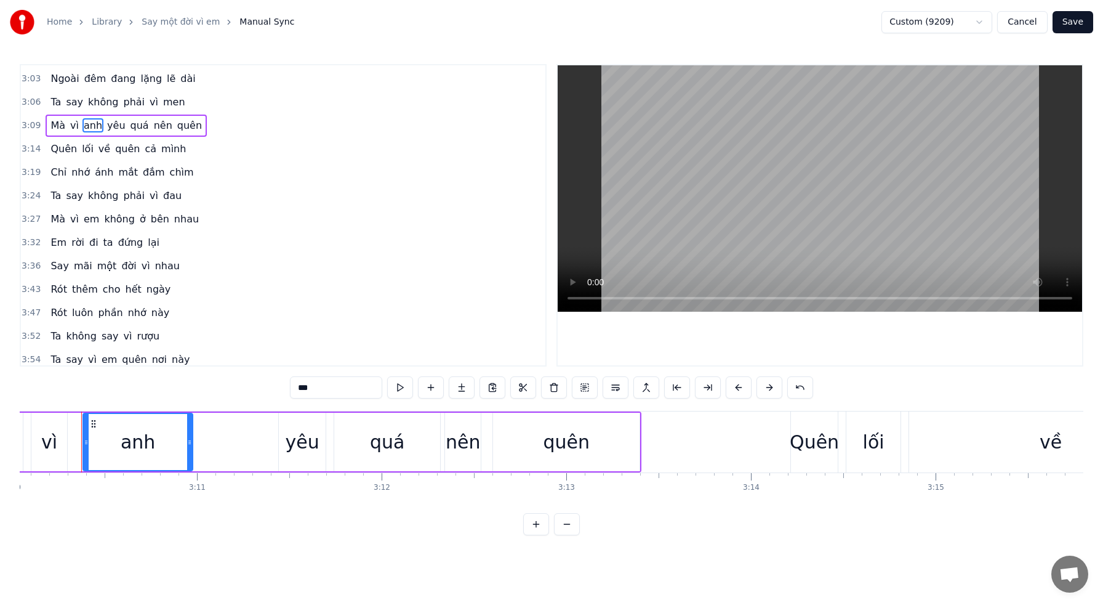
scroll to position [823, 0]
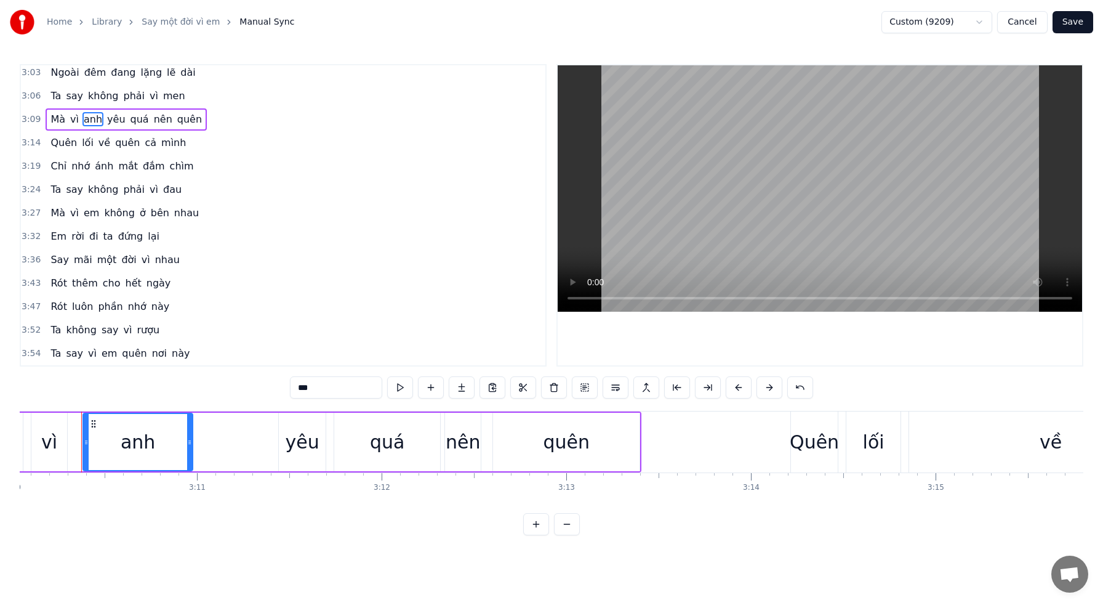
click at [88, 214] on span "em" at bounding box center [91, 213] width 18 height 14
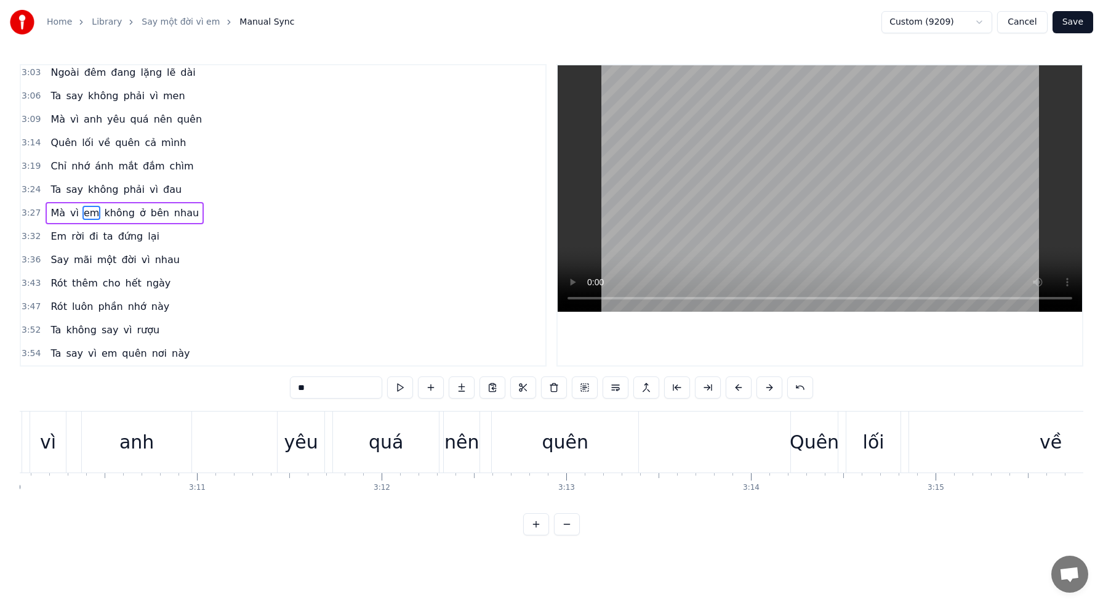
scroll to position [821, 0]
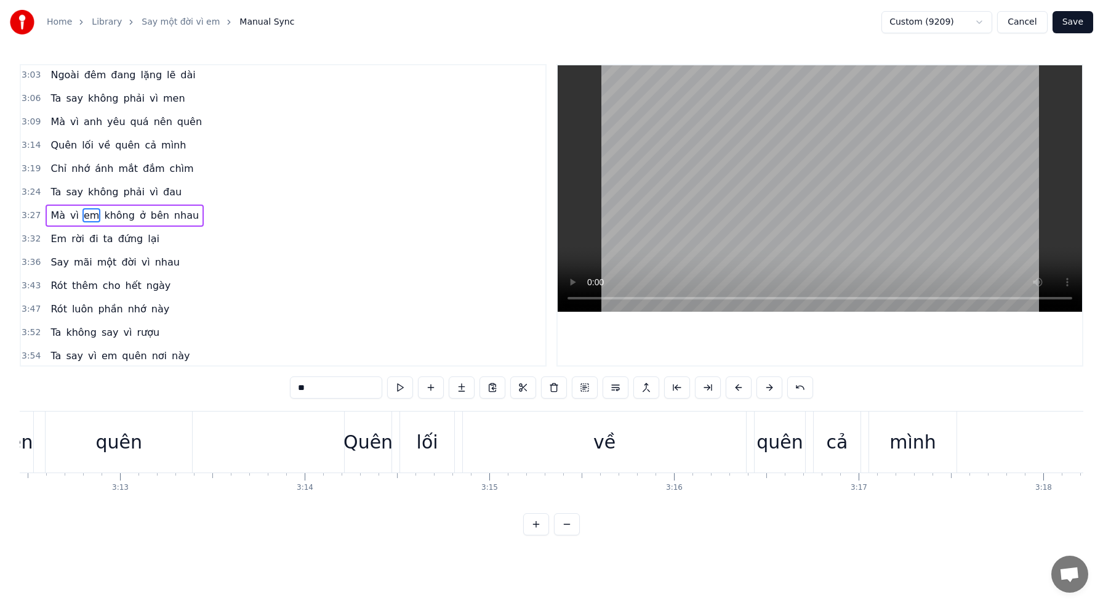
drag, startPoint x: 339, startPoint y: 390, endPoint x: 286, endPoint y: 382, distance: 53.0
click at [286, 382] on div "0:21 Rót thêm một chén sầu thôi 0:26 Bỗng quên một bóng hình trôi cuối trời 0:3…" at bounding box center [552, 299] width 1064 height 471
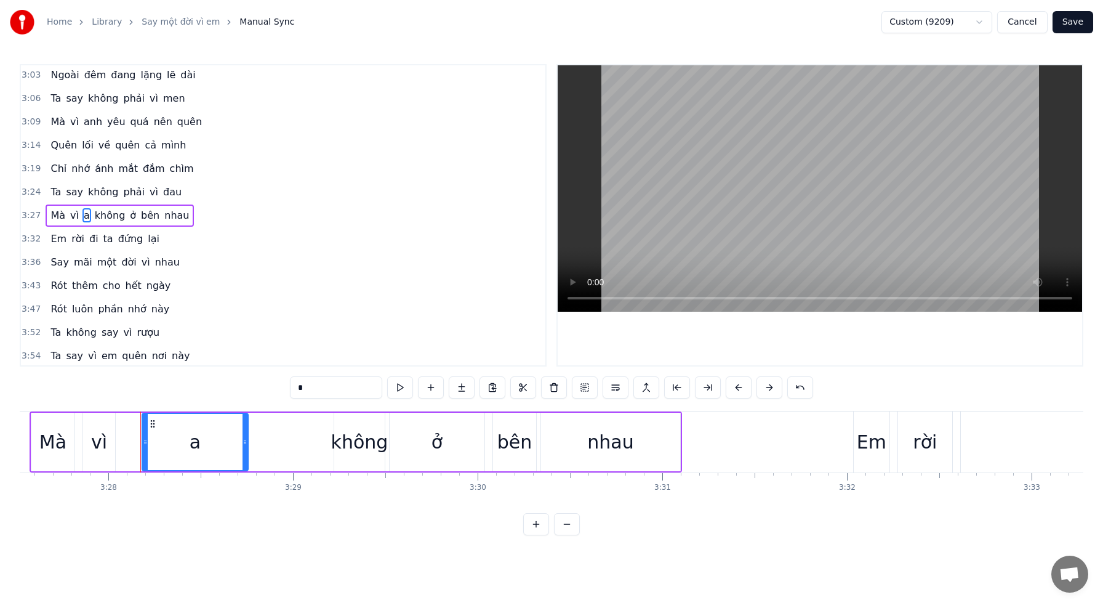
scroll to position [0, 38387]
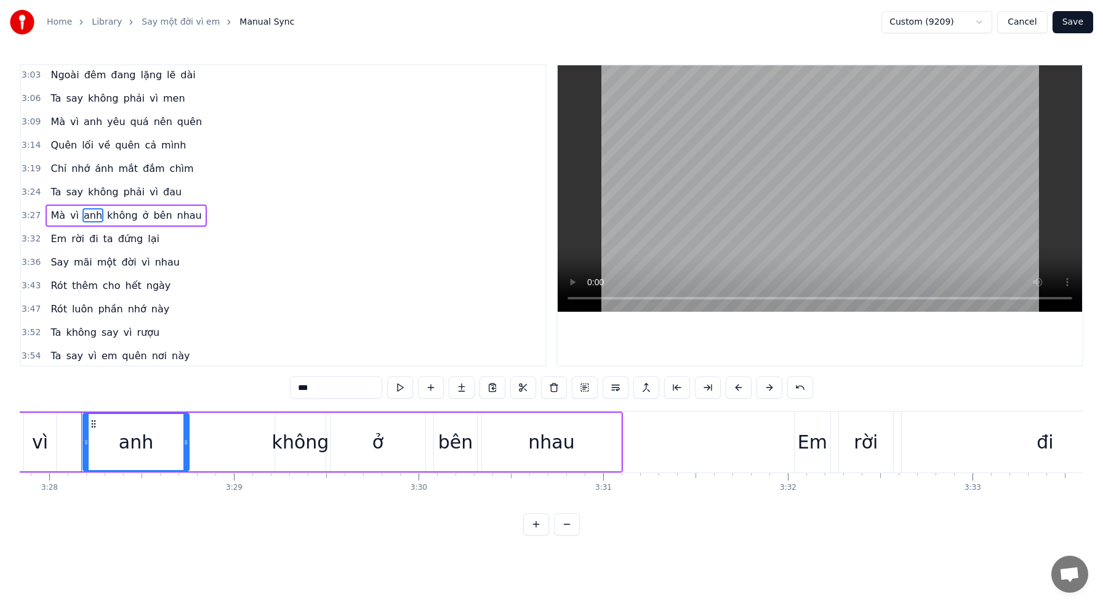
click at [51, 240] on span "Em" at bounding box center [58, 238] width 18 height 14
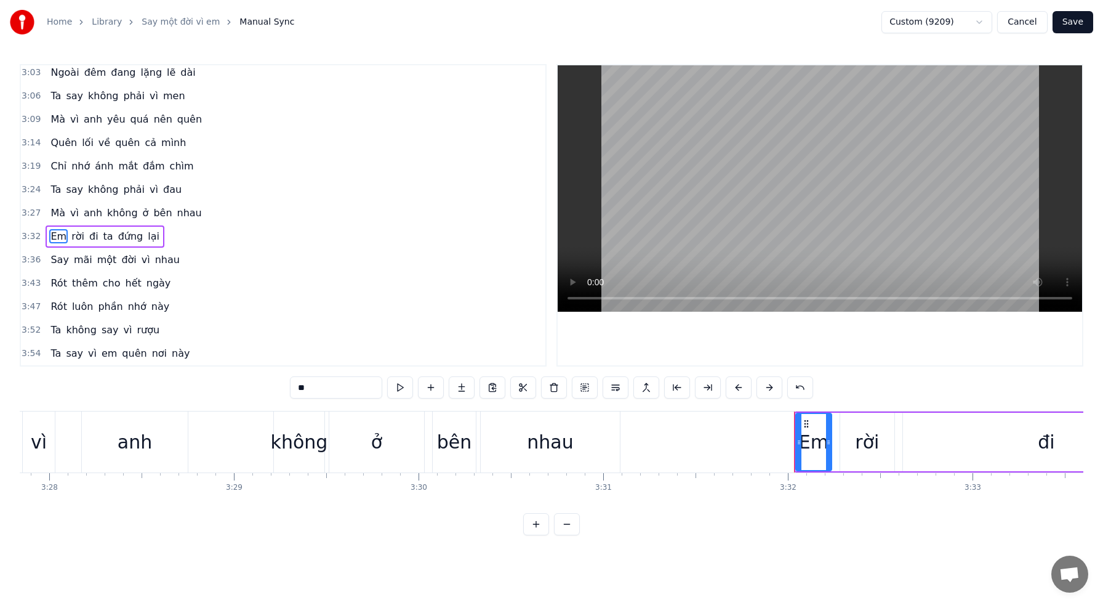
drag, startPoint x: 354, startPoint y: 383, endPoint x: 291, endPoint y: 380, distance: 63.5
click at [291, 381] on input "**" at bounding box center [336, 387] width 92 height 22
click at [106, 354] on span "em" at bounding box center [109, 353] width 18 height 14
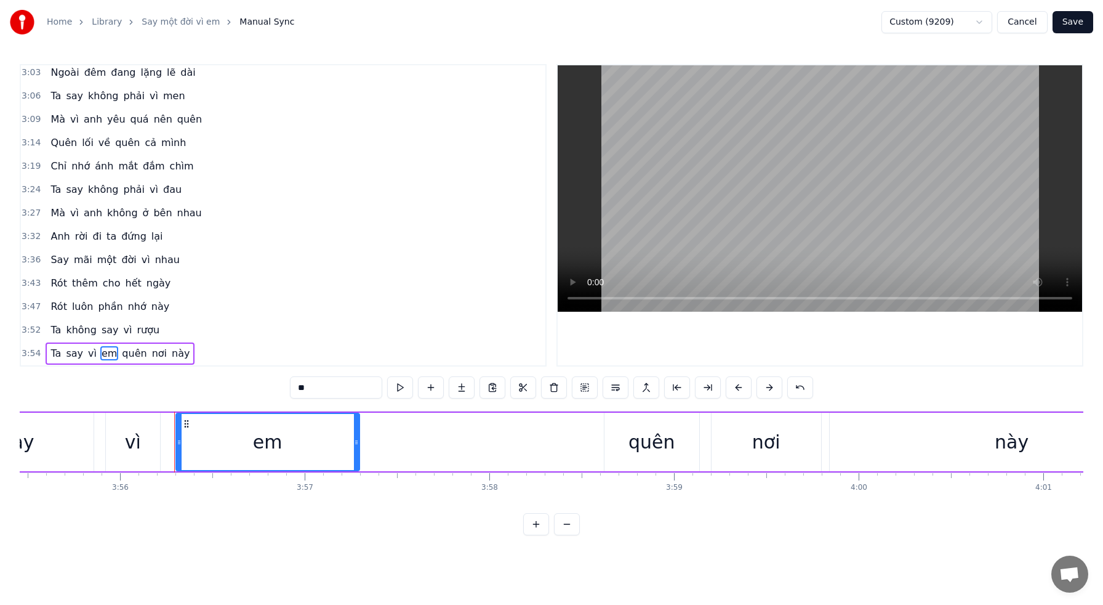
scroll to position [0, 43580]
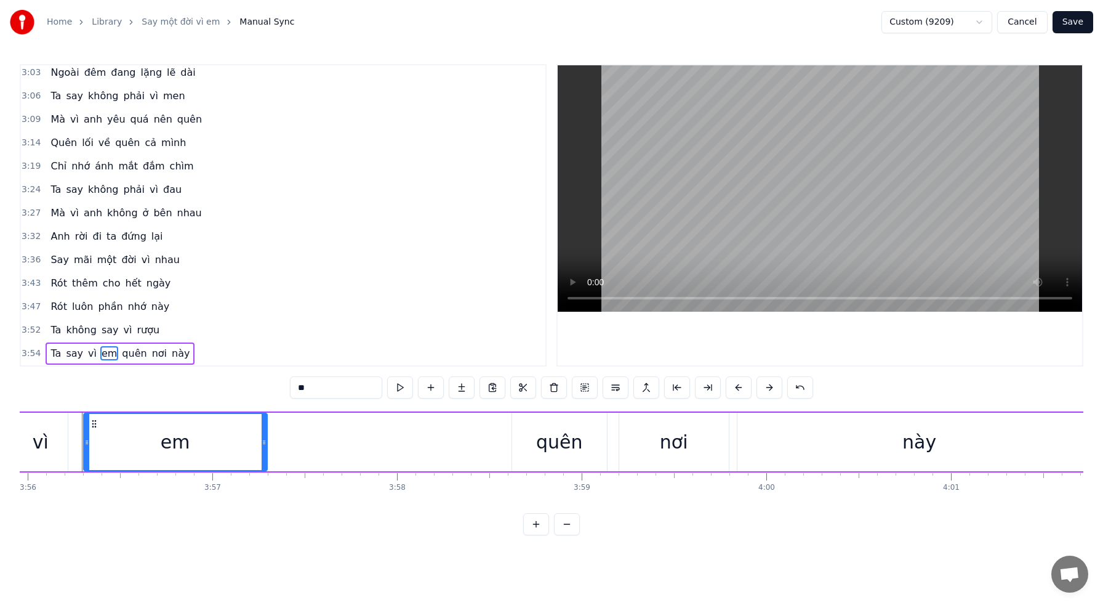
drag, startPoint x: 298, startPoint y: 387, endPoint x: 292, endPoint y: 387, distance: 6.2
click at [292, 387] on input "**" at bounding box center [336, 387] width 92 height 22
type input "***"
drag, startPoint x: 1079, startPoint y: 24, endPoint x: 1075, endPoint y: 36, distance: 12.9
click at [1078, 24] on button "Save" at bounding box center [1073, 22] width 41 height 22
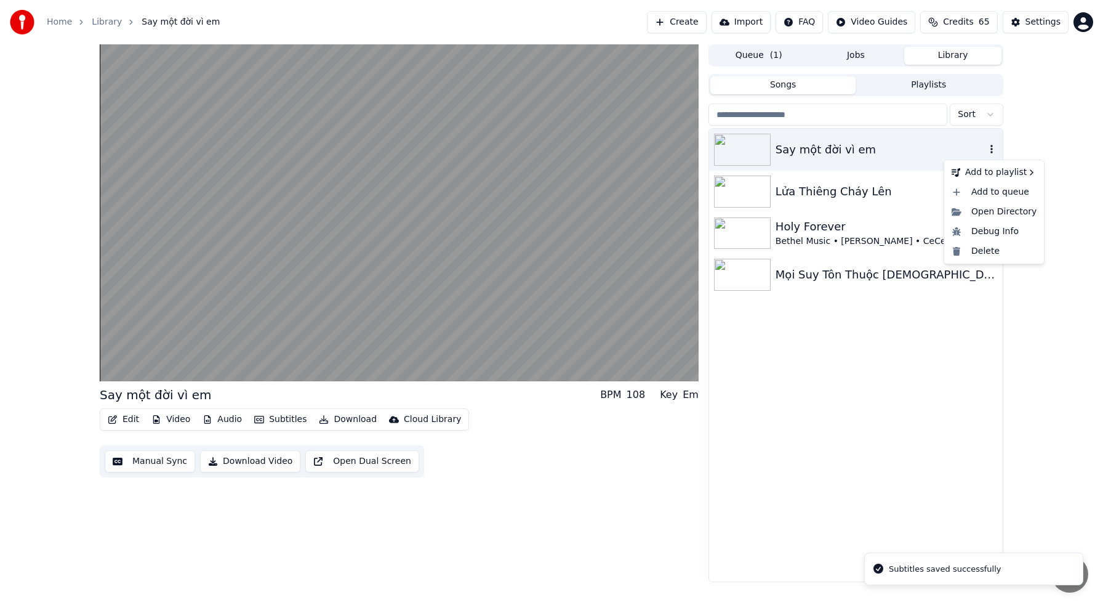
click at [992, 147] on icon "button" at bounding box center [992, 149] width 12 height 10
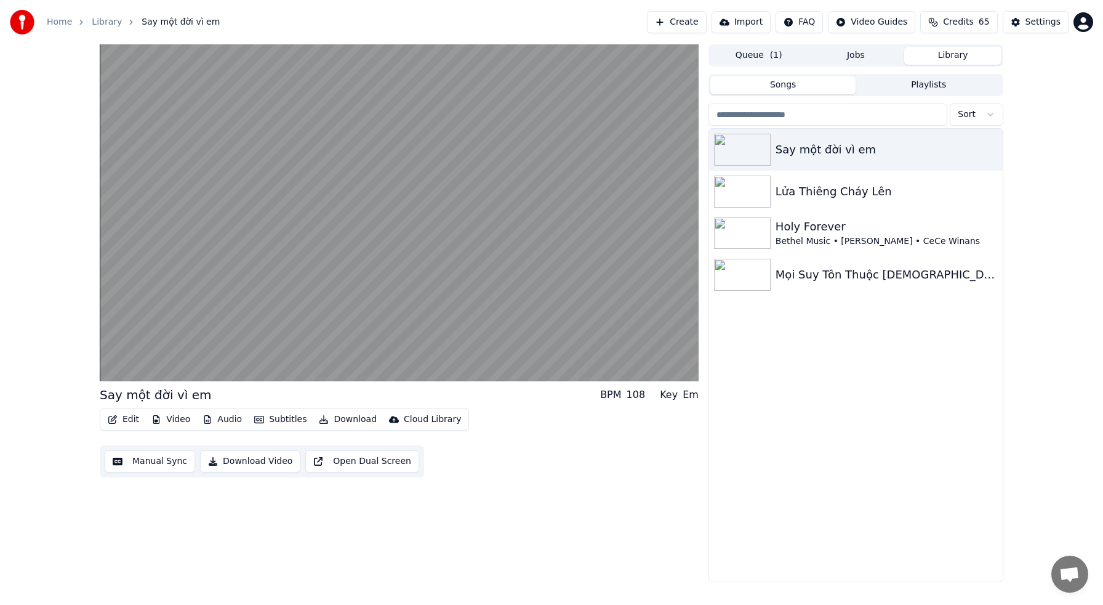
click at [506, 504] on div "Say một đời vì em BPM 108 Key Em Edit Video Audio Subtitles Download Cloud Libr…" at bounding box center [399, 312] width 599 height 537
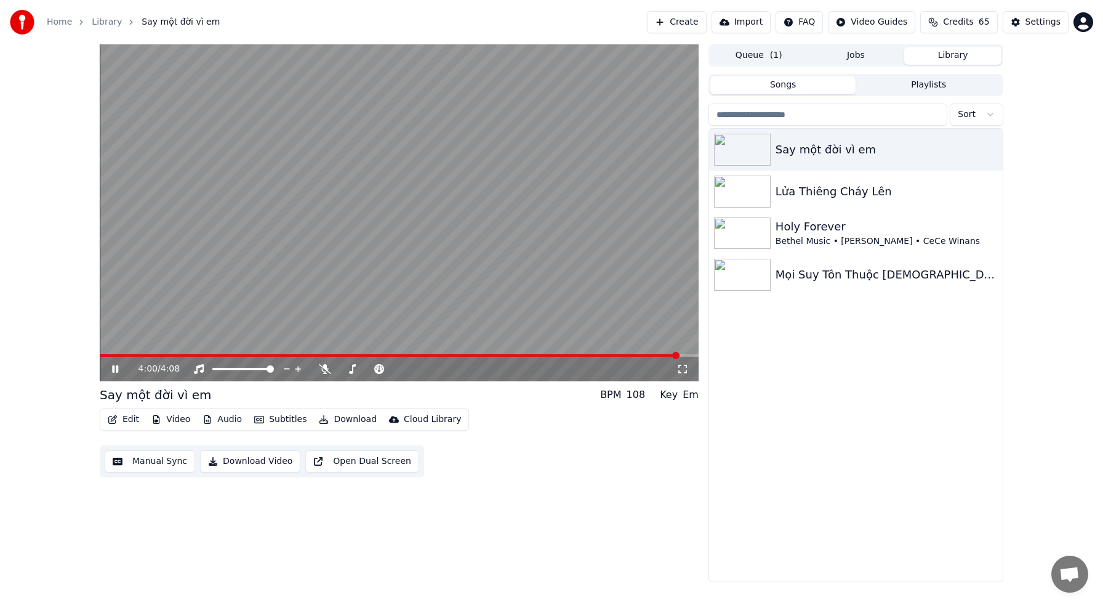
click at [115, 368] on icon at bounding box center [124, 369] width 29 height 10
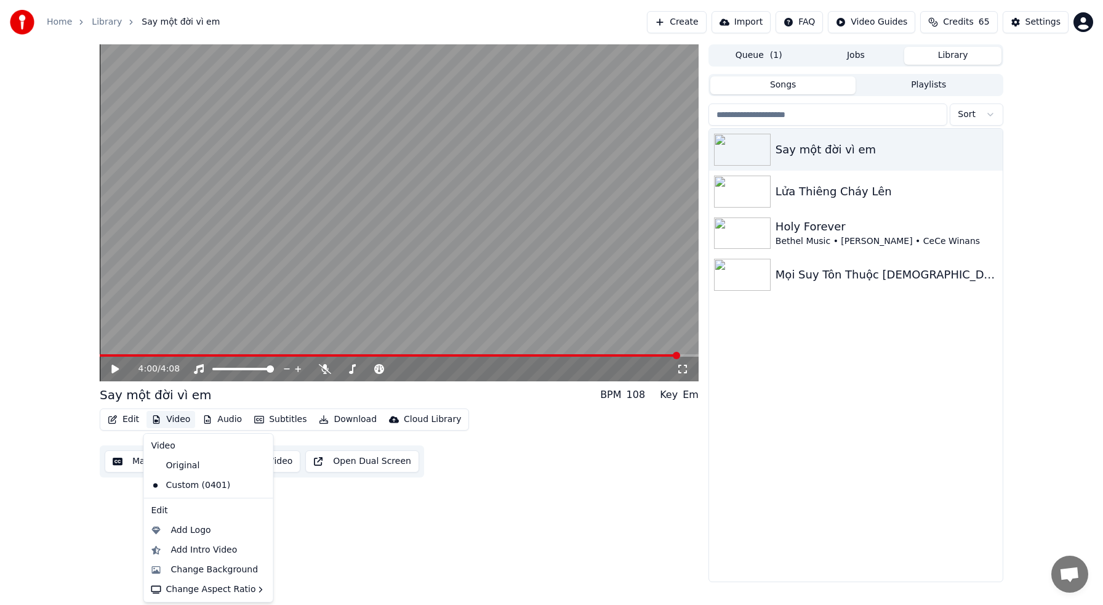
click at [170, 420] on button "Video" at bounding box center [171, 419] width 49 height 17
click at [226, 569] on div "Change Background" at bounding box center [214, 569] width 87 height 12
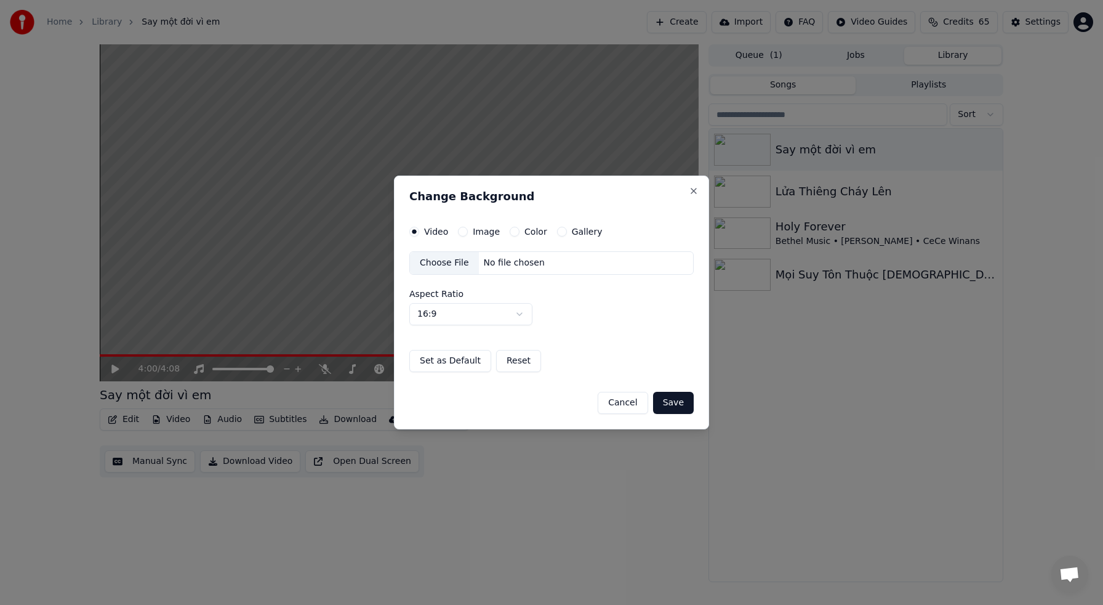
click at [475, 229] on label "Image" at bounding box center [486, 231] width 27 height 9
click at [468, 229] on button "Image" at bounding box center [463, 232] width 10 height 10
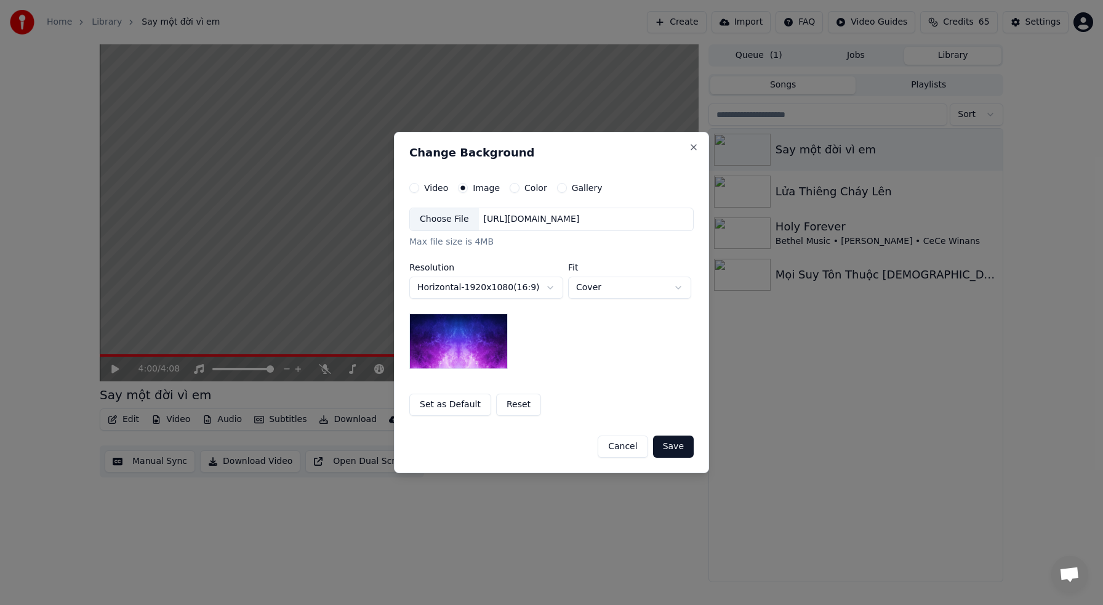
click at [460, 218] on div "Choose File" at bounding box center [444, 219] width 69 height 22
click at [675, 448] on button "Save" at bounding box center [673, 446] width 41 height 22
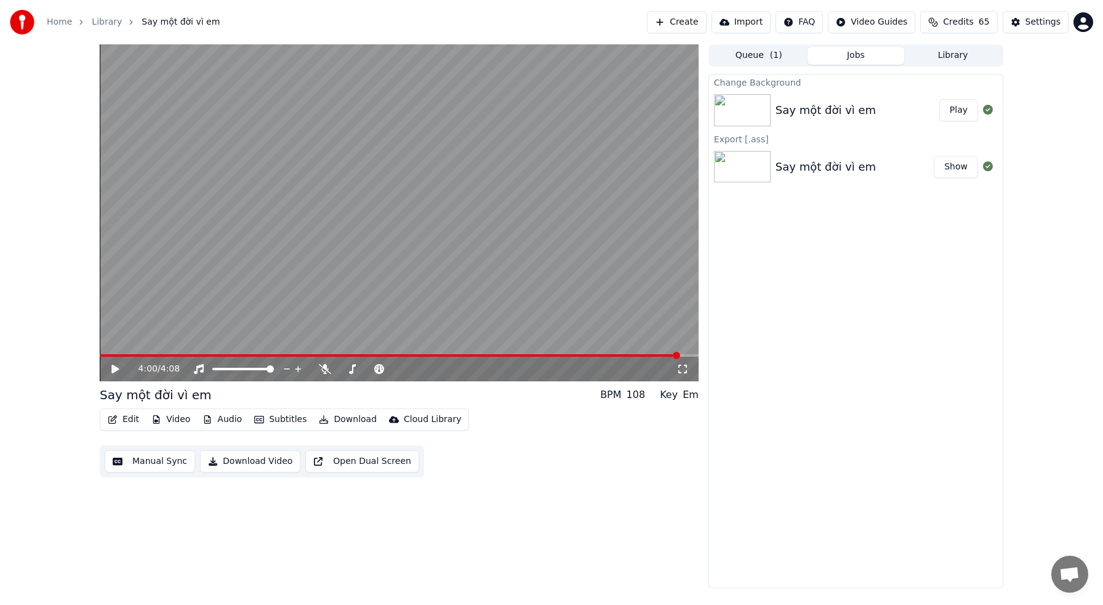
drag, startPoint x: 955, startPoint y: 114, endPoint x: 944, endPoint y: 187, distance: 74.0
click at [954, 114] on button "Play" at bounding box center [958, 110] width 39 height 22
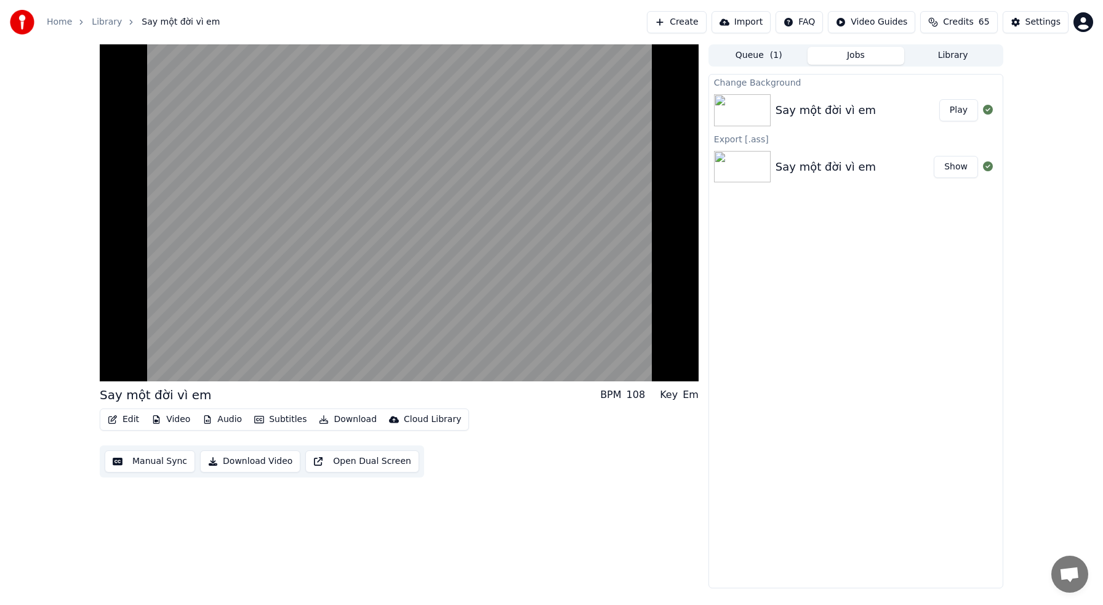
click at [939, 99] on button "Play" at bounding box center [958, 110] width 39 height 22
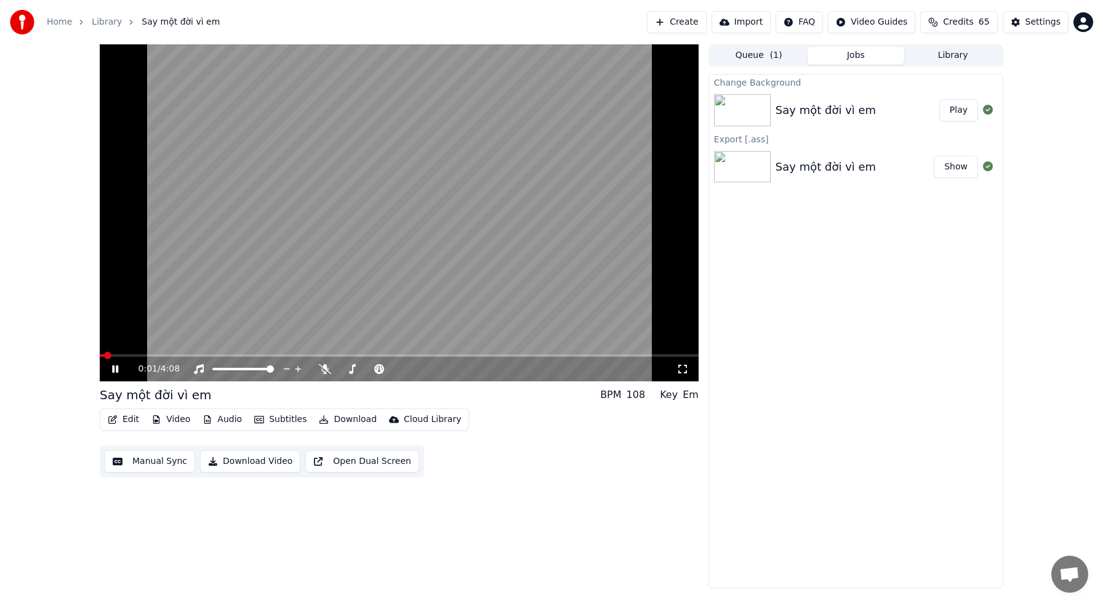
click at [117, 371] on icon at bounding box center [115, 368] width 6 height 7
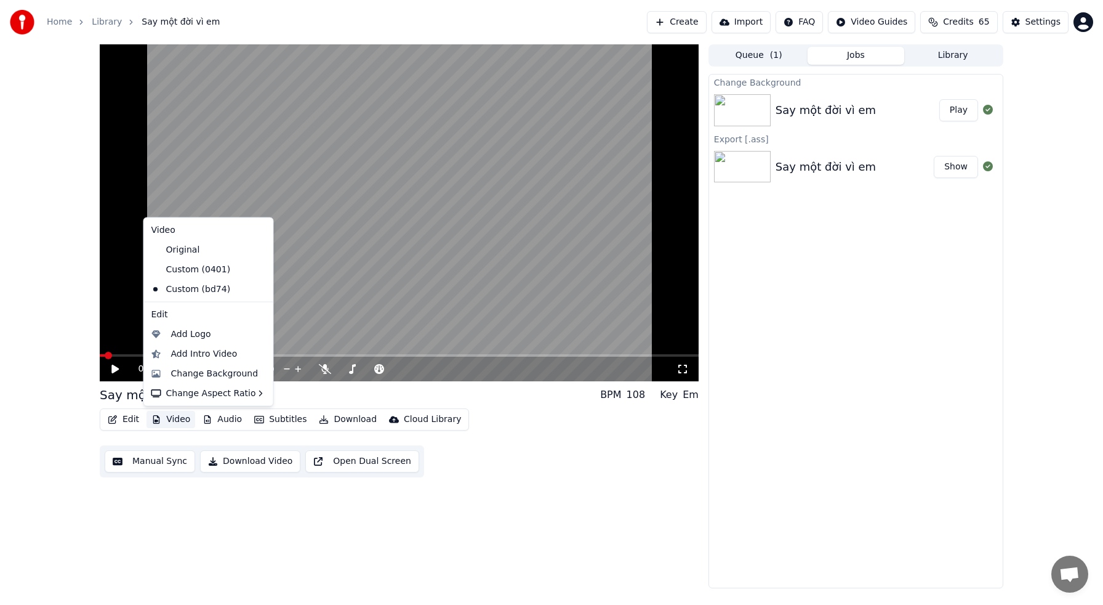
click at [181, 420] on button "Video" at bounding box center [171, 419] width 49 height 17
click at [298, 400] on div "Horizontal - 16:9" at bounding box center [328, 396] width 72 height 12
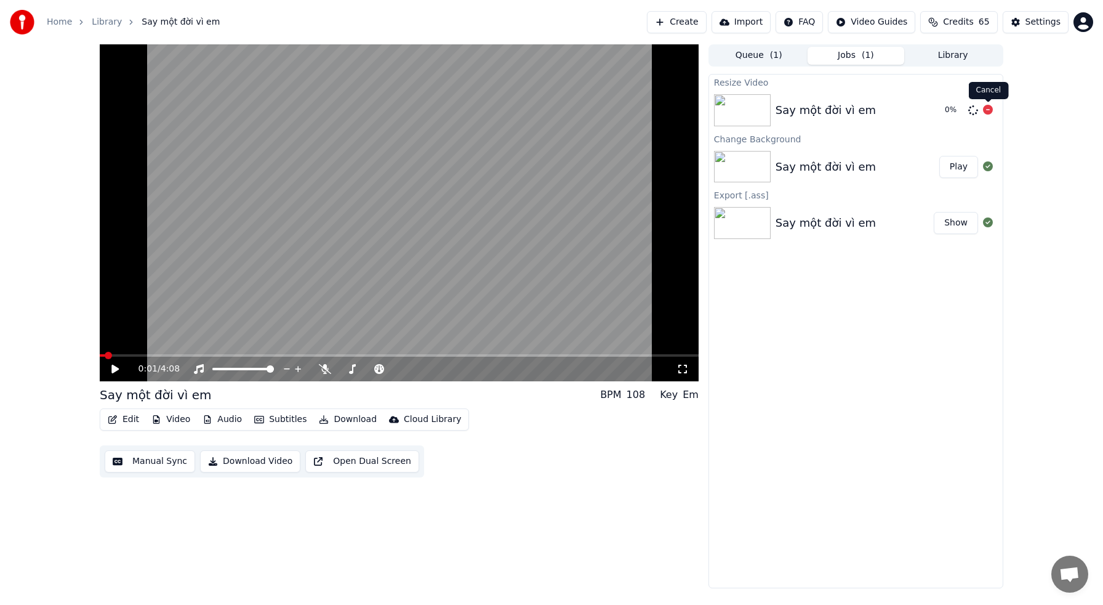
click at [987, 108] on icon at bounding box center [988, 110] width 10 height 10
click at [182, 422] on button "Video" at bounding box center [171, 419] width 49 height 17
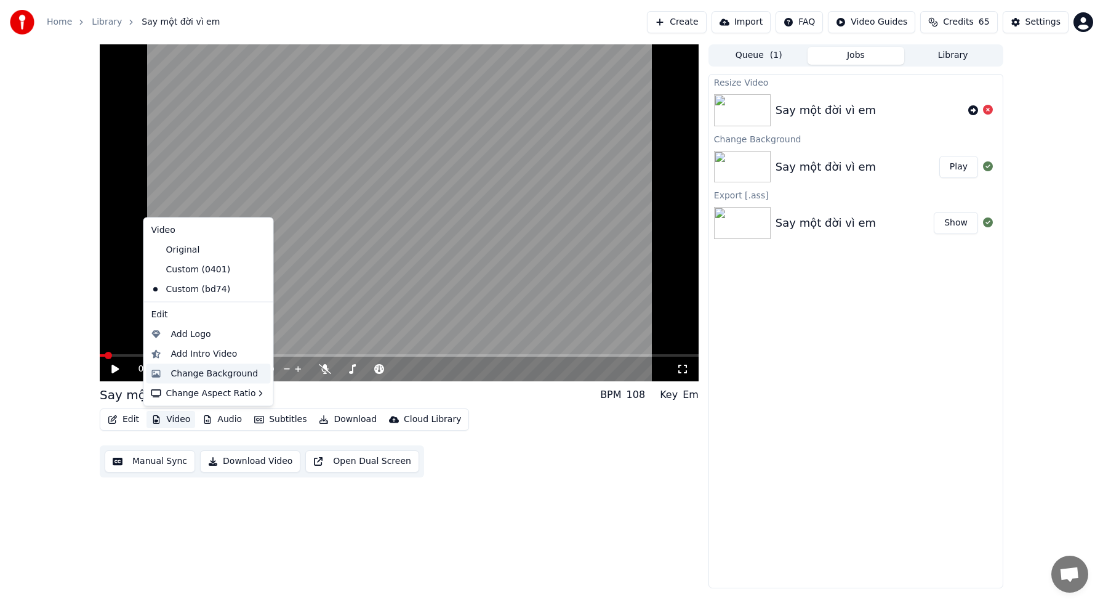
click at [188, 373] on div "Change Background" at bounding box center [214, 373] width 87 height 12
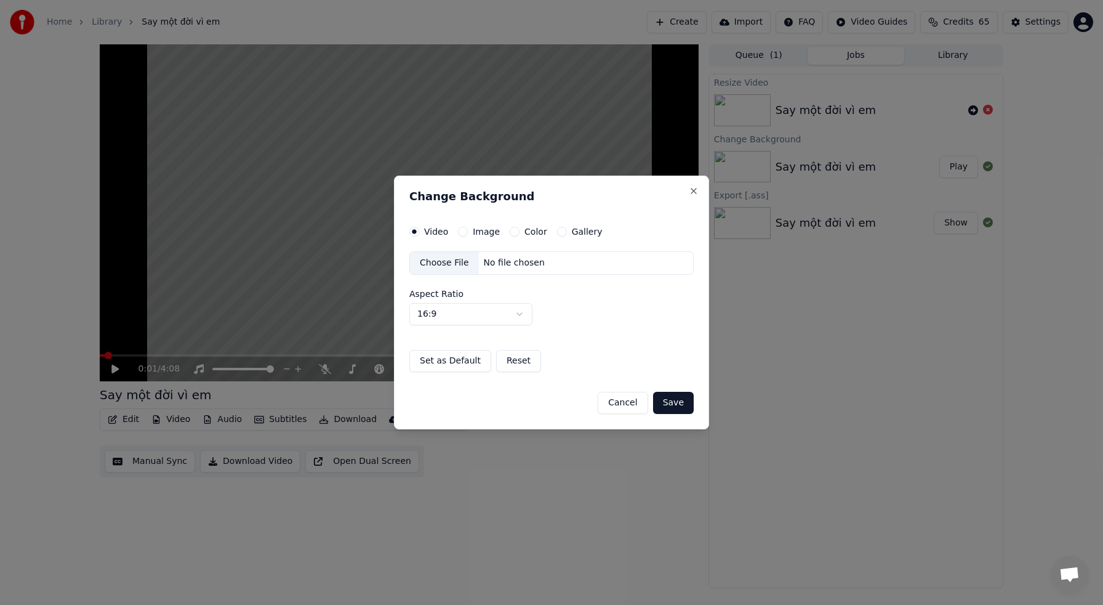
click at [479, 231] on label "Image" at bounding box center [486, 231] width 27 height 9
click at [468, 231] on button "Image" at bounding box center [463, 232] width 10 height 10
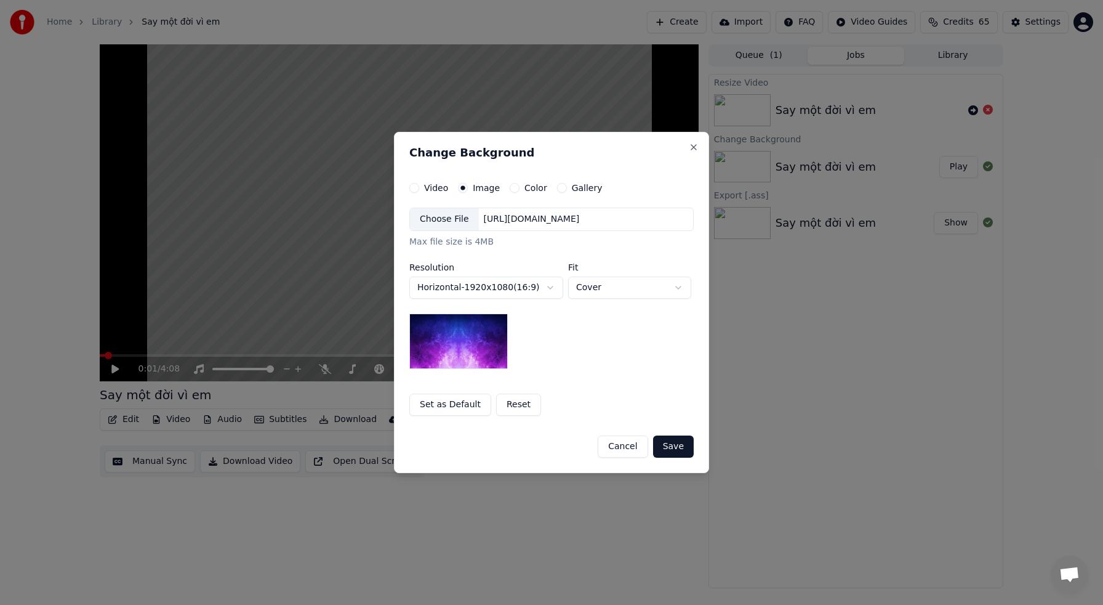
click at [454, 223] on div "Choose File" at bounding box center [444, 219] width 69 height 22
click at [674, 444] on button "Save" at bounding box center [673, 446] width 41 height 22
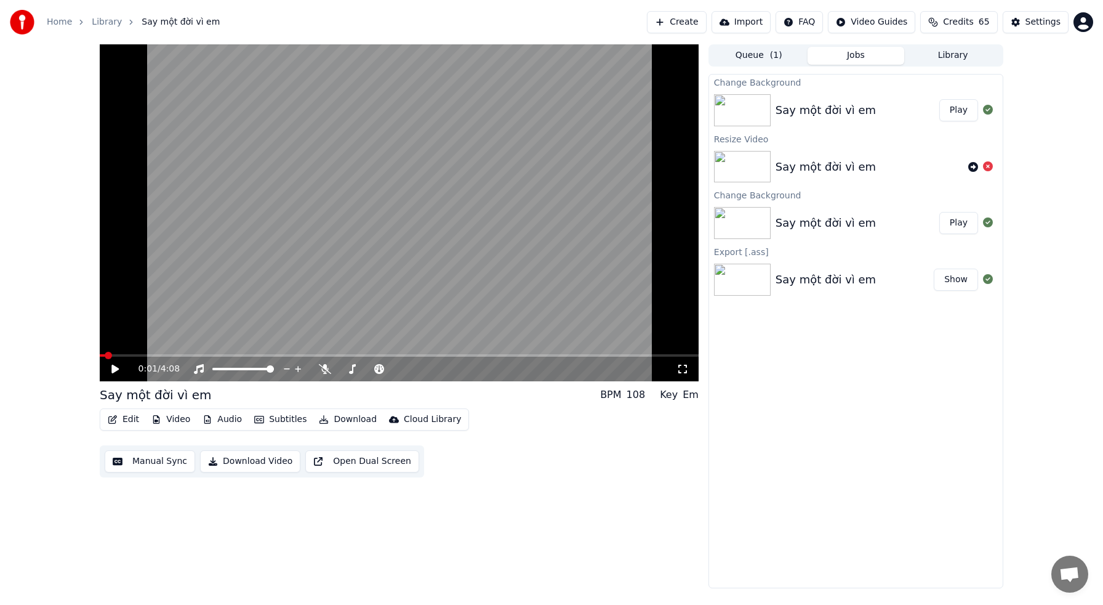
click at [958, 113] on button "Play" at bounding box center [958, 110] width 39 height 22
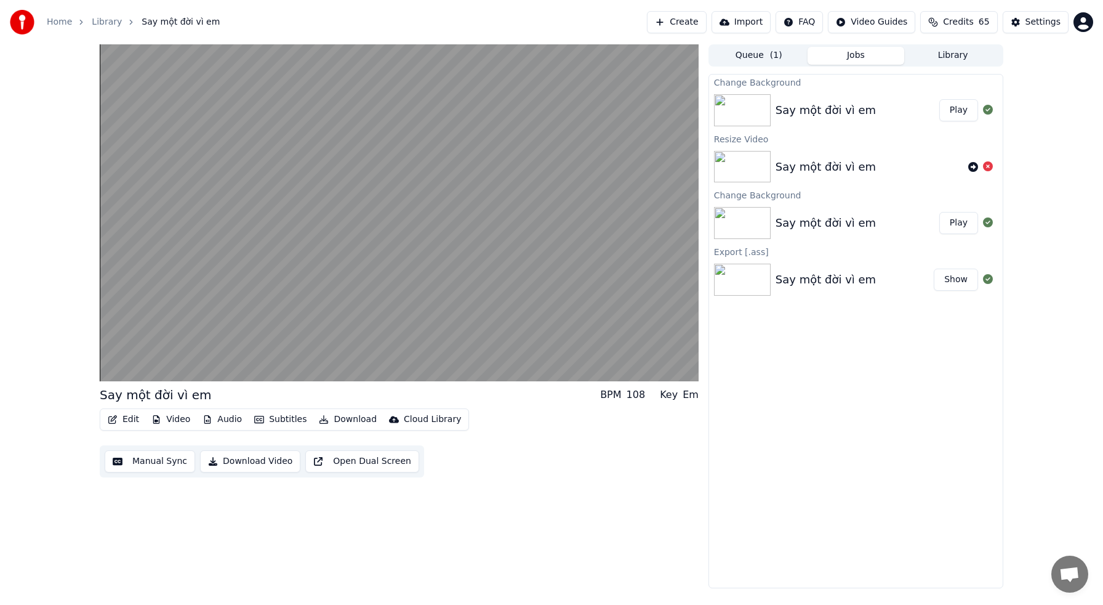
click at [939, 99] on button "Play" at bounding box center [958, 110] width 39 height 22
click at [803, 109] on div "Say một đời vì em" at bounding box center [826, 110] width 100 height 17
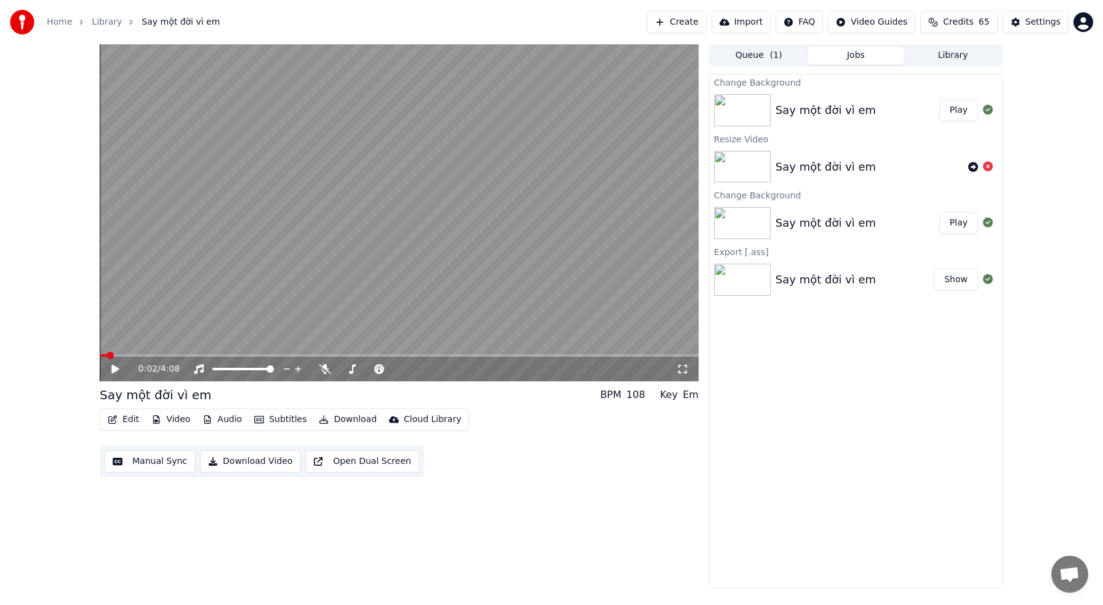
click at [94, 20] on link "Library" at bounding box center [107, 22] width 30 height 12
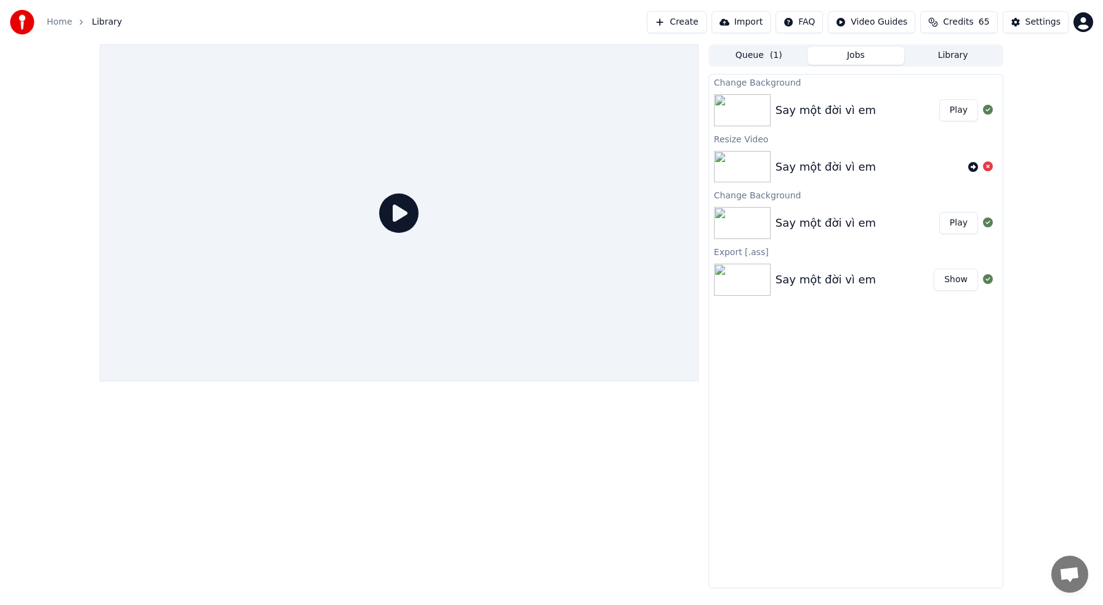
click at [954, 112] on button "Play" at bounding box center [958, 110] width 39 height 22
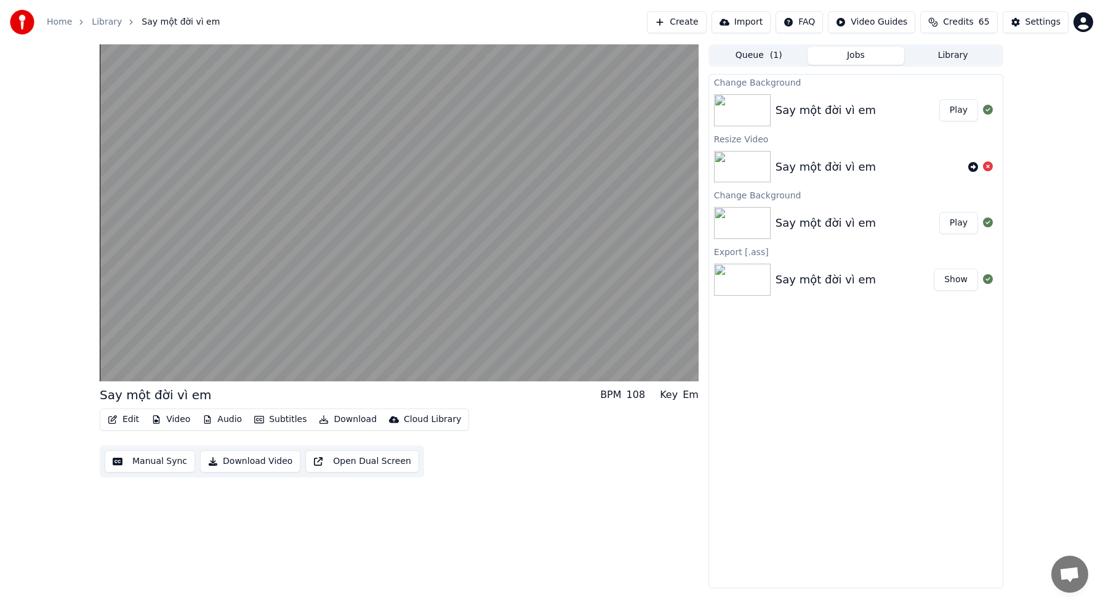
click at [945, 111] on button "Play" at bounding box center [958, 110] width 39 height 22
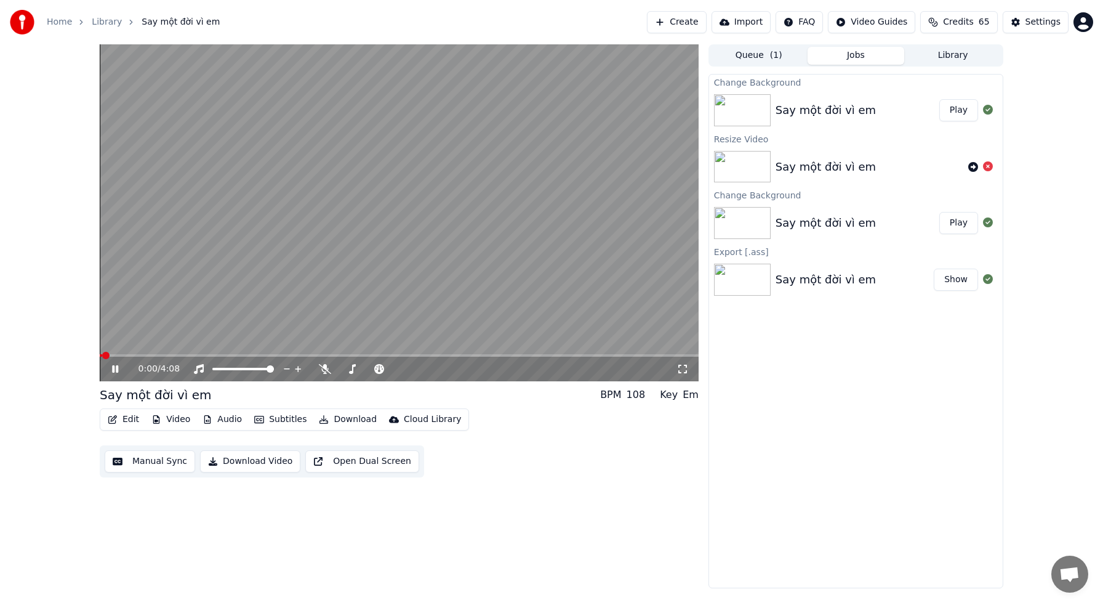
click at [63, 21] on link "Home" at bounding box center [59, 22] width 25 height 12
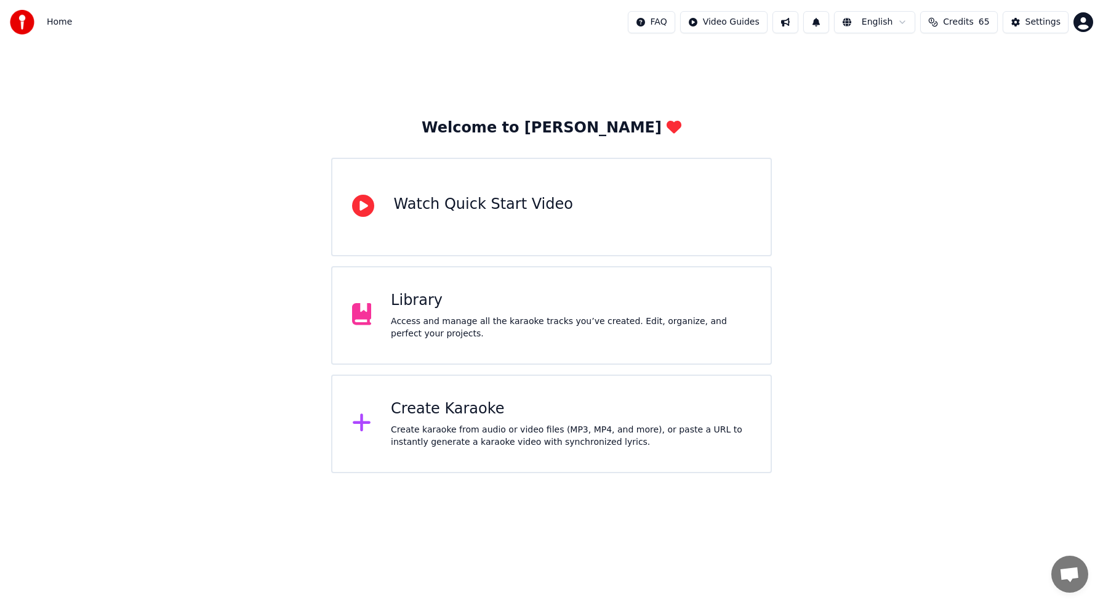
click at [411, 315] on div "Library Access and manage all the karaoke tracks you’ve created. Edit, organize…" at bounding box center [571, 315] width 360 height 49
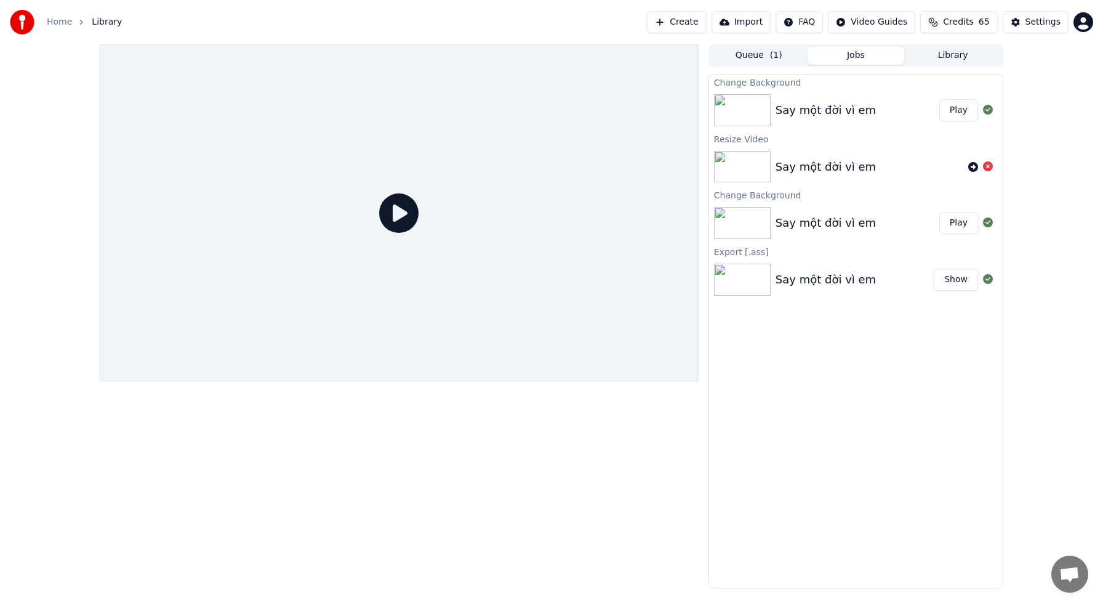
click at [752, 103] on img at bounding box center [742, 110] width 57 height 32
click at [820, 111] on div "Say một đời vì em" at bounding box center [826, 110] width 100 height 17
click at [948, 107] on button "Play" at bounding box center [958, 110] width 39 height 22
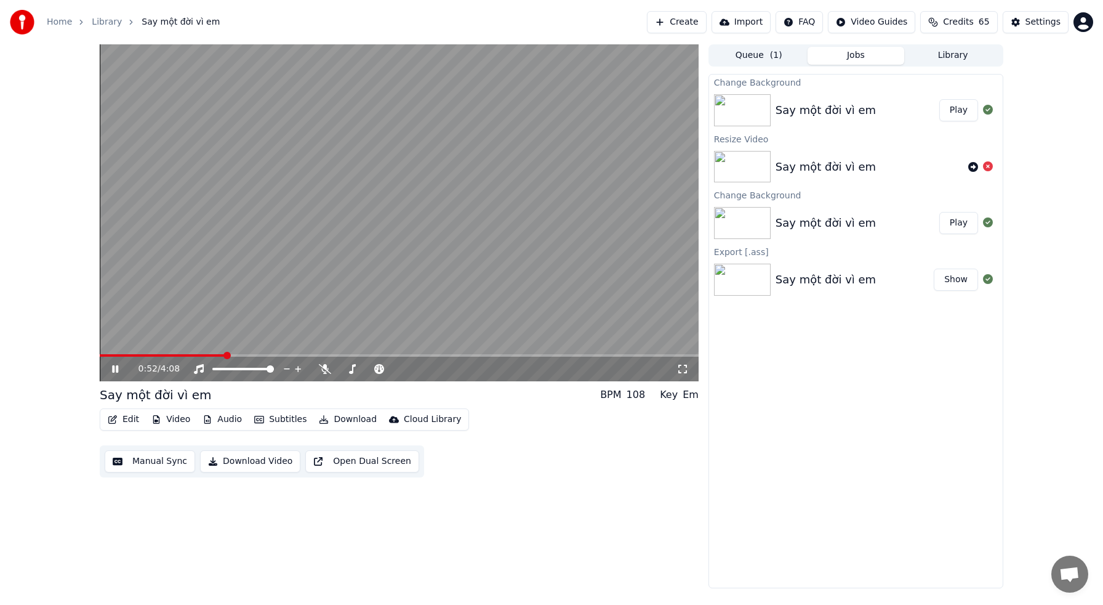
click at [225, 355] on span at bounding box center [399, 355] width 599 height 2
click at [261, 355] on span at bounding box center [399, 355] width 599 height 2
click at [224, 353] on video at bounding box center [399, 212] width 599 height 337
click at [214, 355] on span at bounding box center [183, 355] width 166 height 2
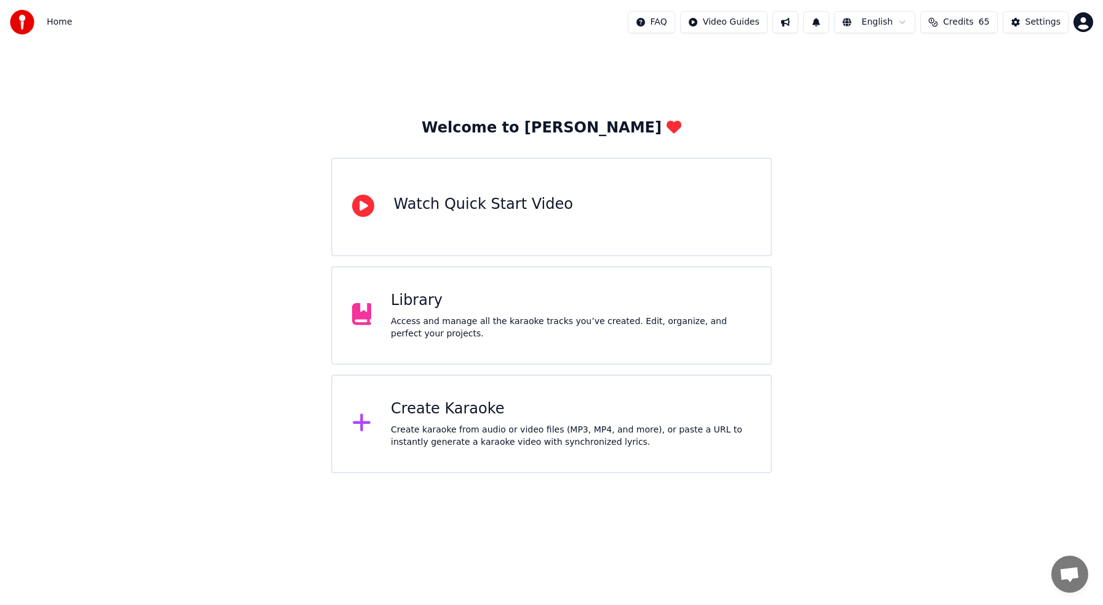
click at [435, 307] on div "Library" at bounding box center [571, 301] width 360 height 20
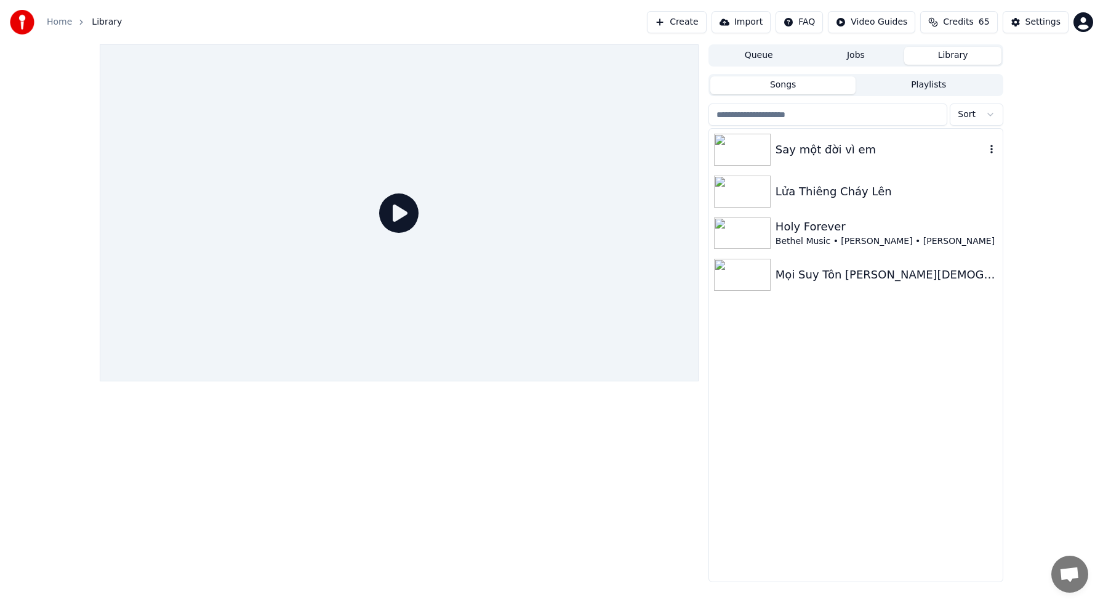
click at [833, 153] on div "Say một đời vì em" at bounding box center [881, 149] width 210 height 17
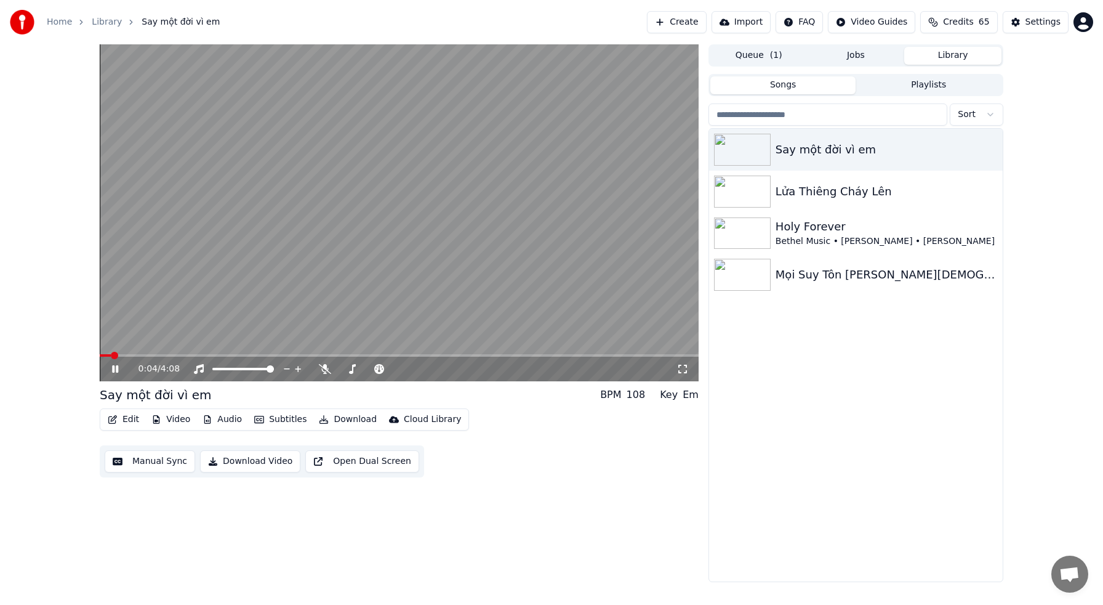
click at [188, 358] on div "0:04 / 4:08" at bounding box center [399, 368] width 599 height 25
click at [187, 355] on span at bounding box center [399, 355] width 599 height 2
click at [225, 354] on span at bounding box center [399, 355] width 599 height 2
click at [284, 356] on span at bounding box center [399, 355] width 599 height 2
click at [359, 355] on span at bounding box center [399, 355] width 599 height 2
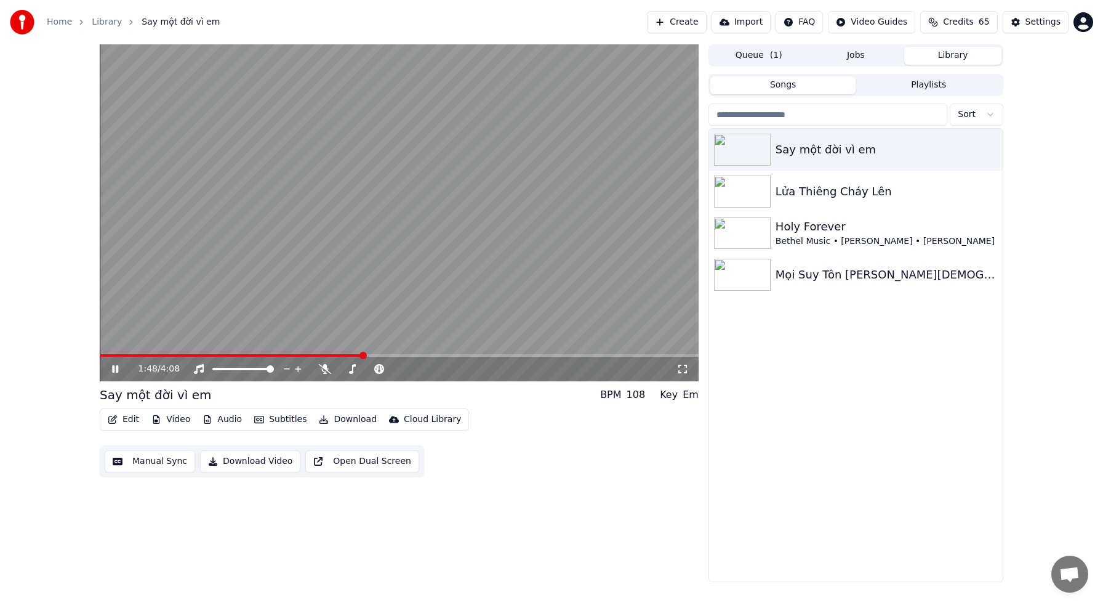
click at [417, 357] on div "1:48 / 4:08" at bounding box center [399, 368] width 599 height 25
click at [254, 356] on span at bounding box center [177, 355] width 155 height 2
click at [257, 249] on video at bounding box center [399, 212] width 599 height 337
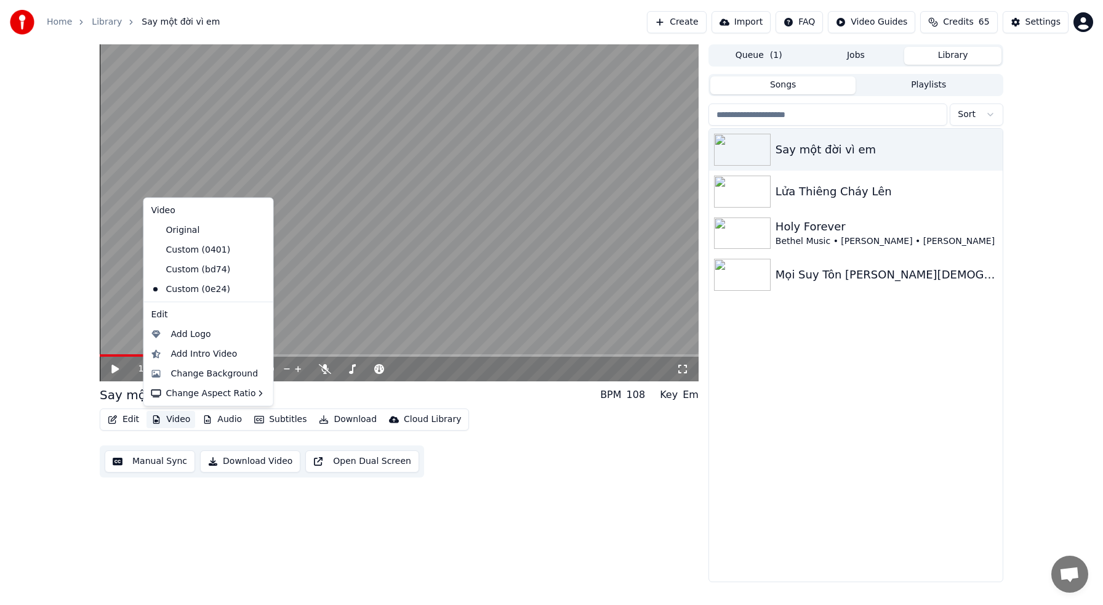
click at [180, 422] on button "Video" at bounding box center [171, 419] width 49 height 17
click at [192, 374] on div "Change Background" at bounding box center [214, 373] width 87 height 12
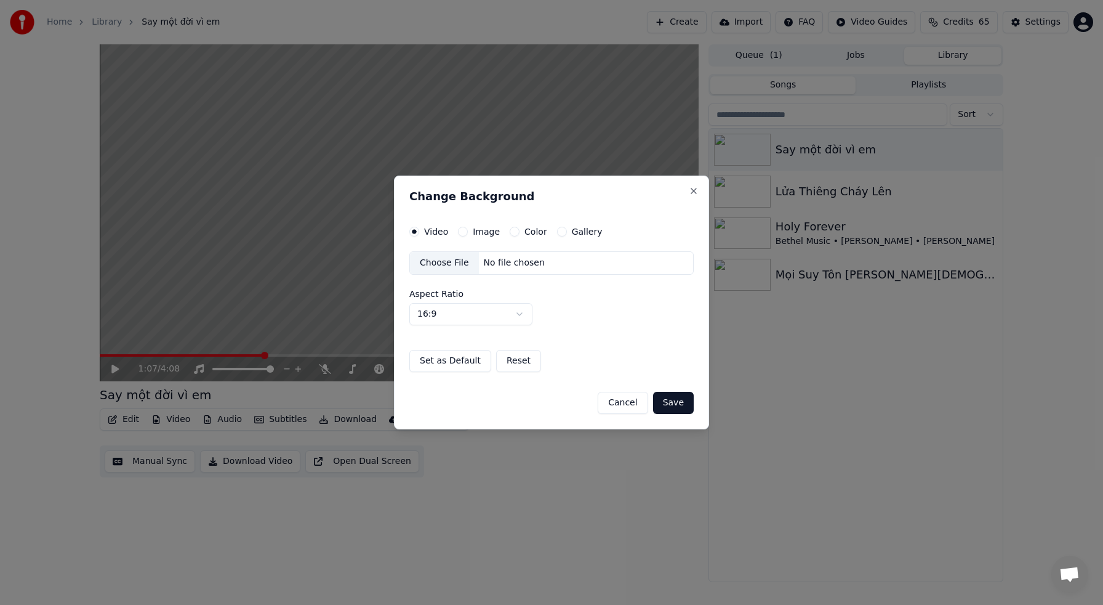
click at [478, 229] on label "Image" at bounding box center [486, 231] width 27 height 9
click at [468, 229] on button "Image" at bounding box center [463, 232] width 10 height 10
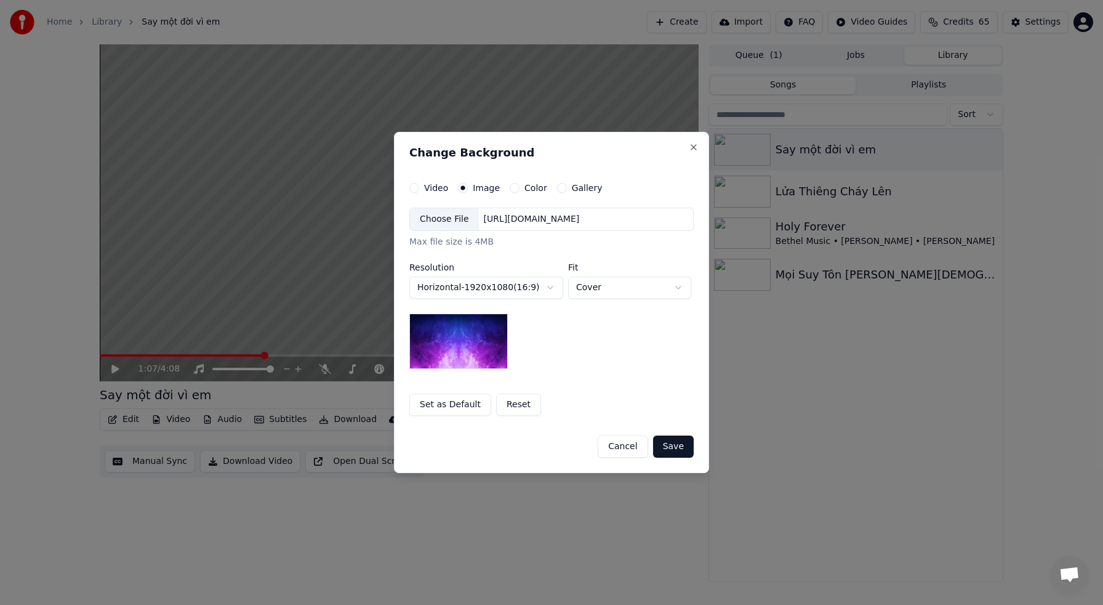
click at [450, 219] on div "Choose File" at bounding box center [444, 219] width 69 height 22
click at [676, 449] on button "Save" at bounding box center [673, 446] width 41 height 22
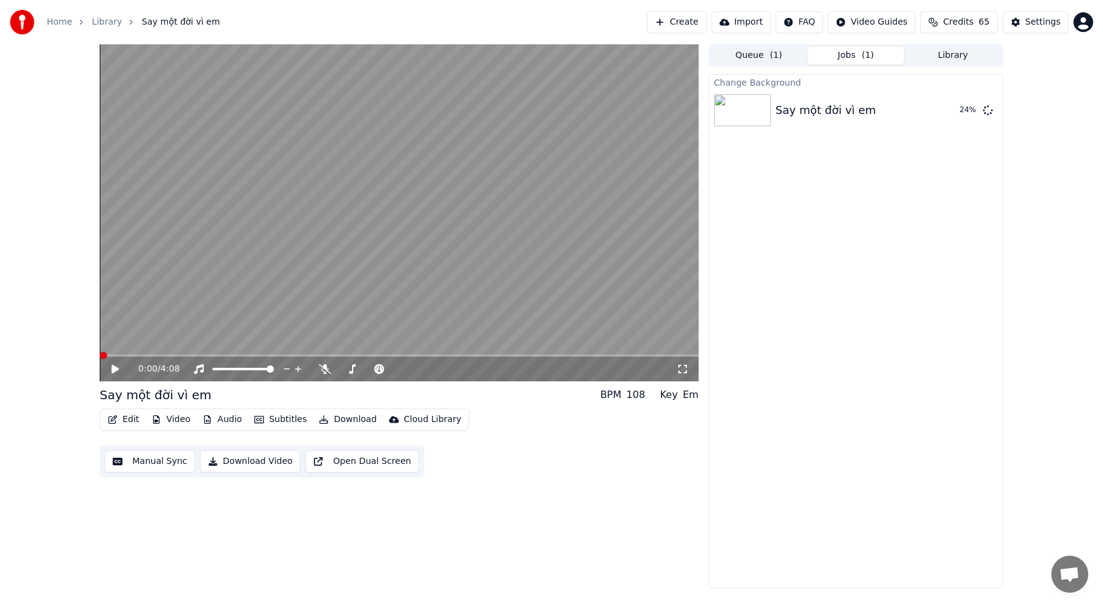
click at [81, 352] on div "0:00 / 4:08 Say một đời vì em BPM 108 Key Em Edit Video Audio Subtitles Downloa…" at bounding box center [551, 316] width 1103 height 544
click at [957, 113] on button "Play" at bounding box center [958, 110] width 39 height 22
click at [939, 99] on button "Play" at bounding box center [958, 110] width 39 height 22
click at [116, 368] on icon at bounding box center [115, 368] width 6 height 7
click at [133, 358] on div "0:00 / 4:08" at bounding box center [399, 368] width 599 height 25
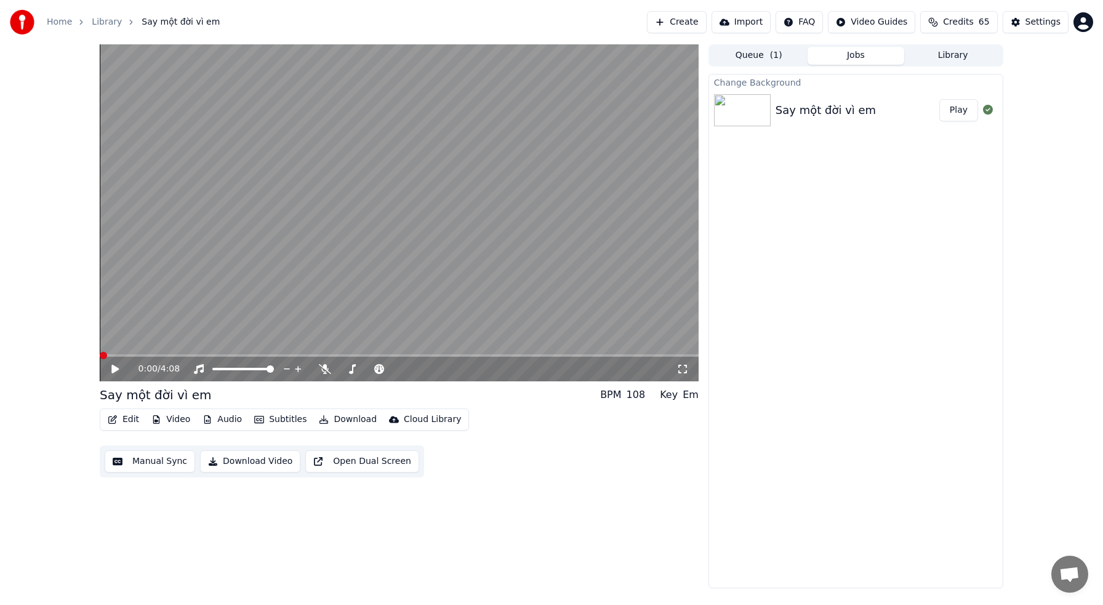
click at [135, 355] on span at bounding box center [399, 355] width 599 height 2
click at [229, 356] on span at bounding box center [399, 355] width 599 height 2
click at [269, 355] on span at bounding box center [399, 355] width 599 height 2
click at [269, 355] on span at bounding box center [270, 355] width 7 height 7
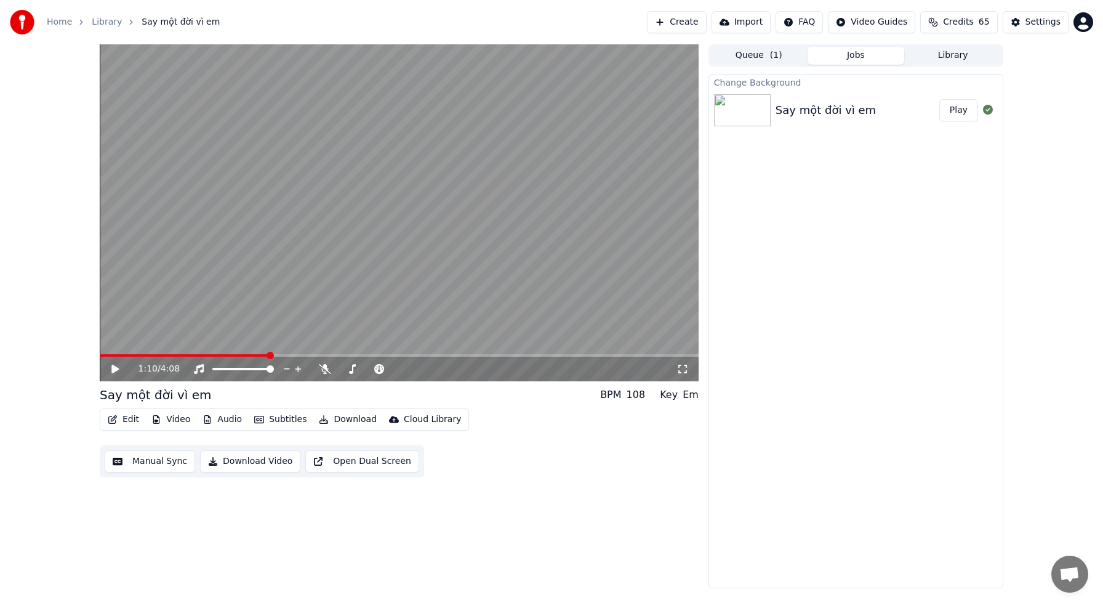
click at [260, 355] on span at bounding box center [184, 355] width 169 height 2
click at [260, 354] on span at bounding box center [260, 355] width 7 height 7
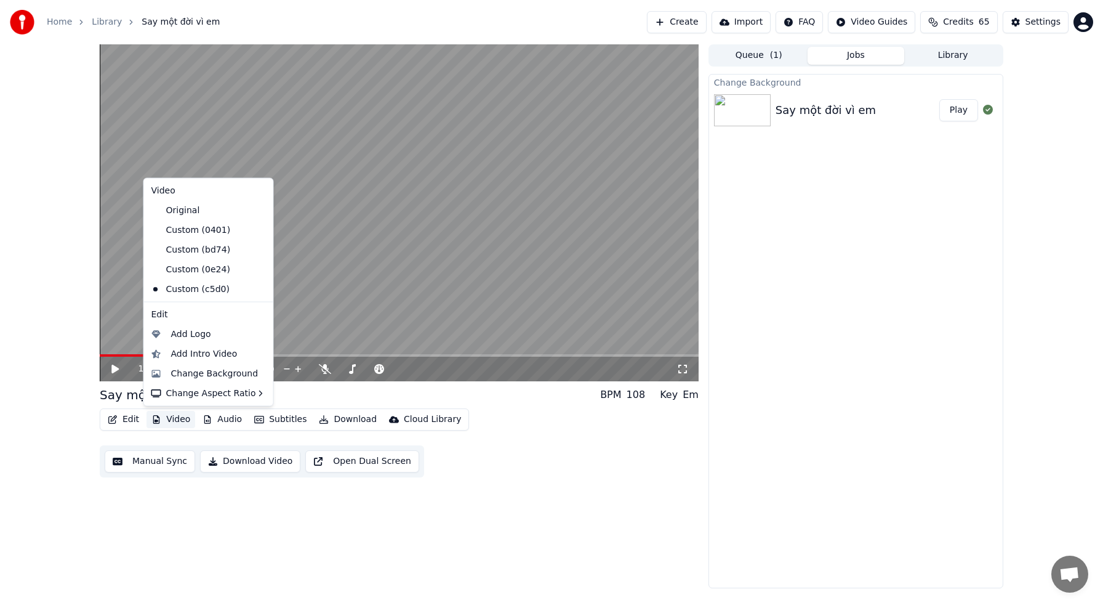
click at [185, 419] on button "Video" at bounding box center [171, 419] width 49 height 17
click at [193, 369] on div "Change Background" at bounding box center [214, 373] width 87 height 12
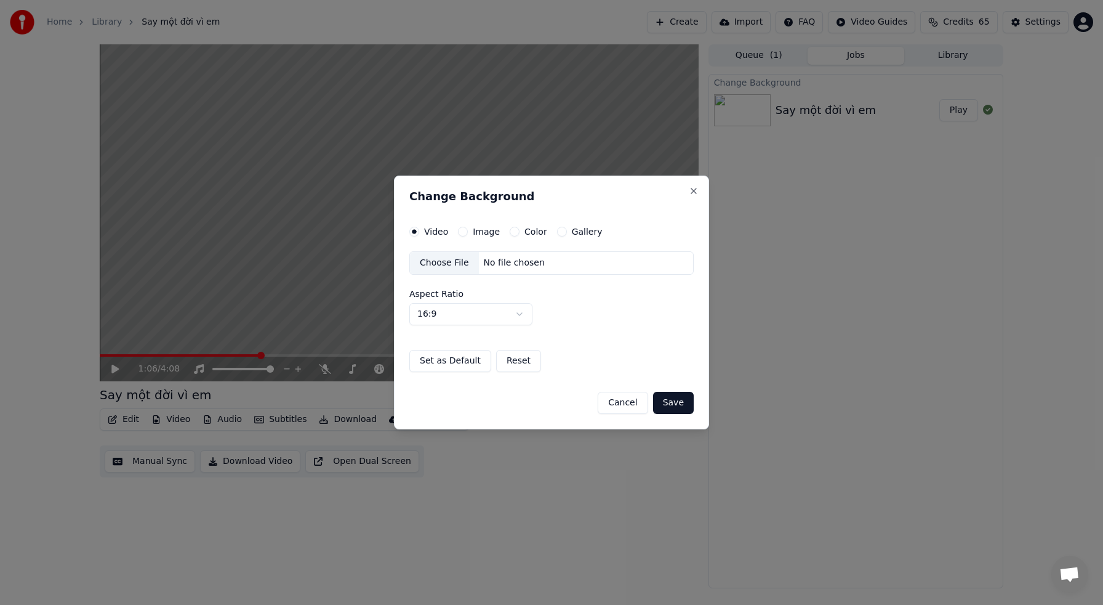
click at [463, 230] on button "Image" at bounding box center [463, 232] width 10 height 10
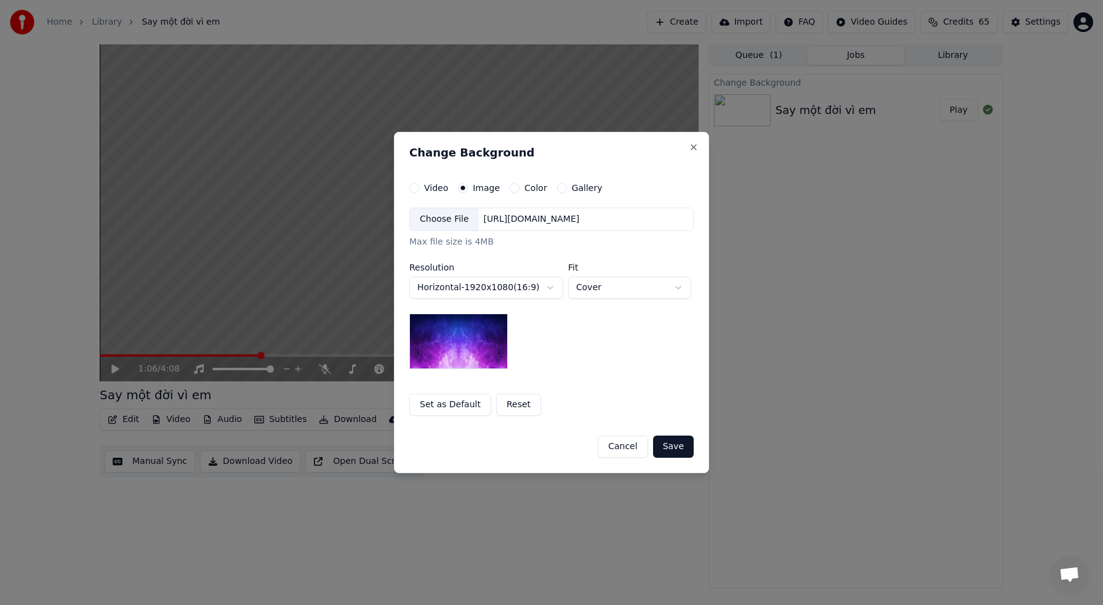
click at [458, 218] on div "Choose File" at bounding box center [444, 219] width 69 height 22
drag, startPoint x: 685, startPoint y: 448, endPoint x: 678, endPoint y: 445, distance: 6.9
click at [685, 448] on button "Save" at bounding box center [673, 446] width 41 height 22
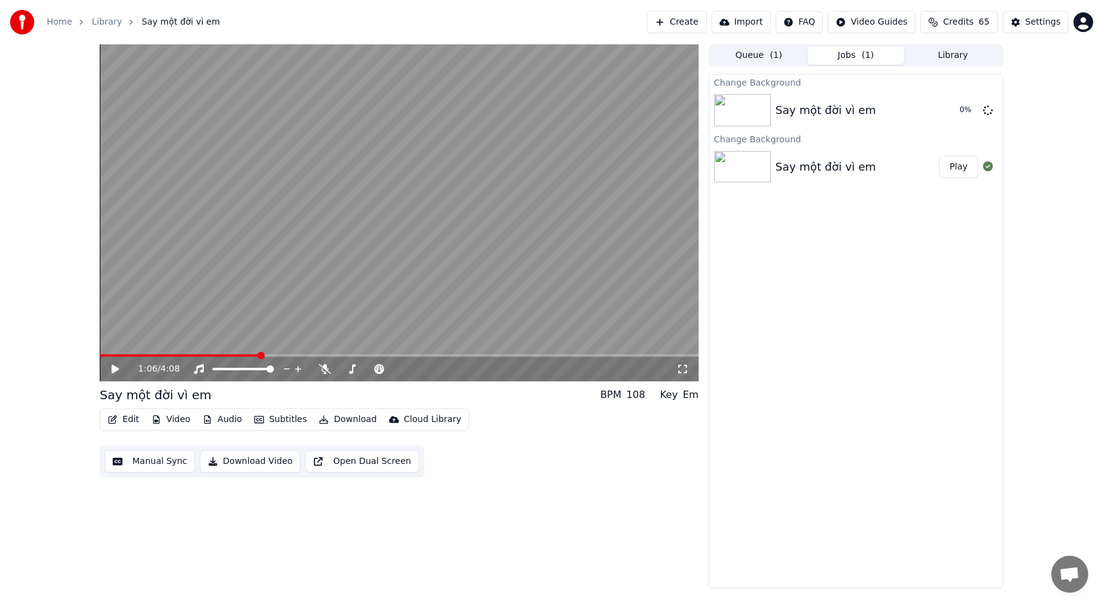
click at [593, 326] on video at bounding box center [399, 212] width 599 height 337
click at [810, 411] on div "Change Background Say một đời vì em 46 % Change Background Say một đời vì em Pl…" at bounding box center [856, 331] width 295 height 514
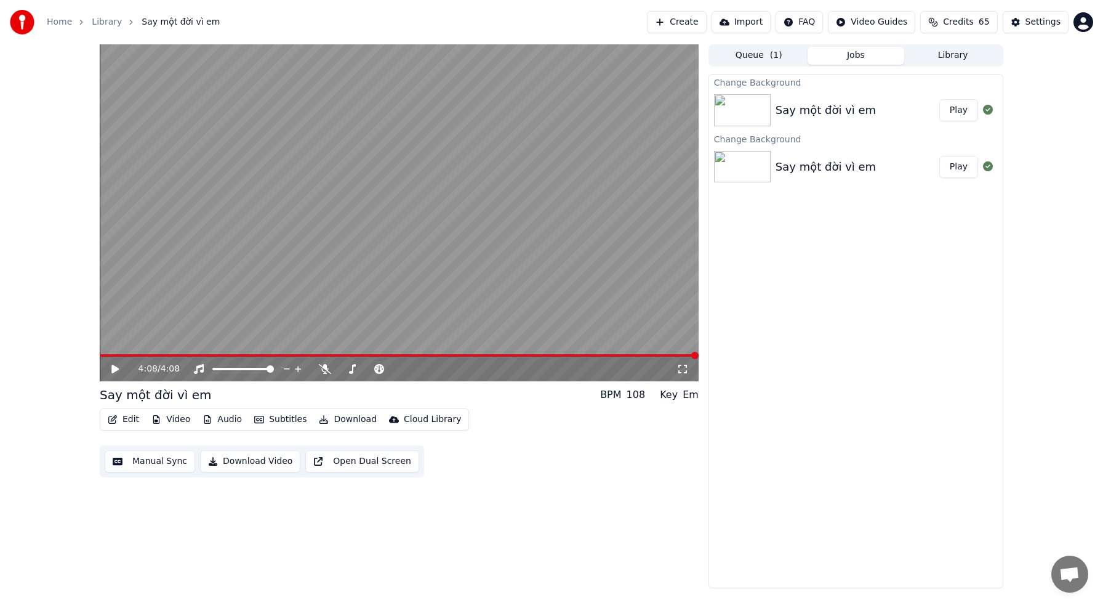
click at [953, 110] on button "Play" at bounding box center [958, 110] width 39 height 22
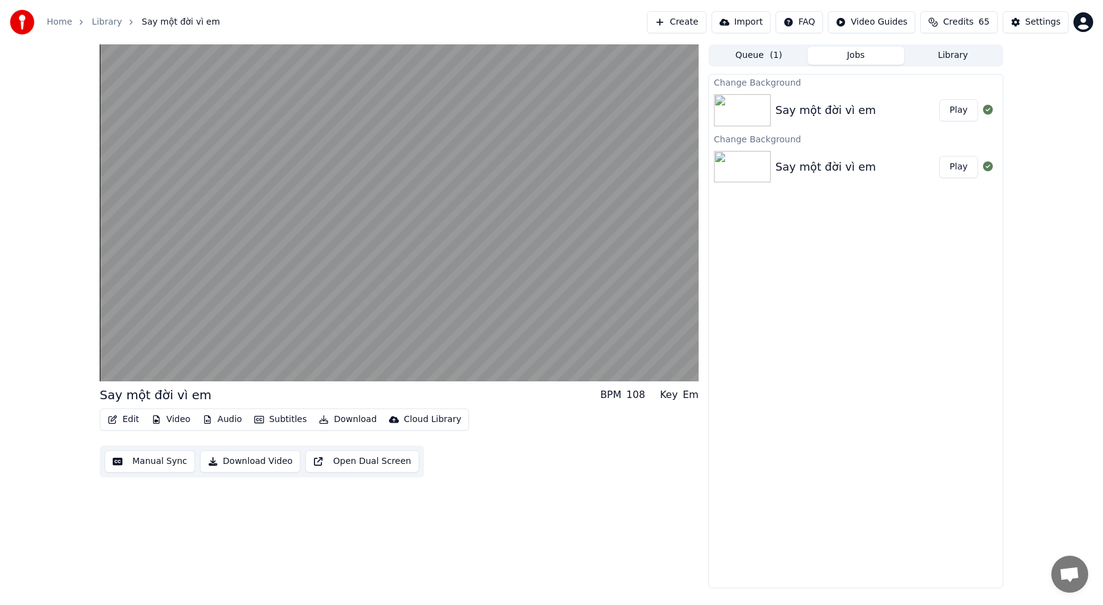
click at [939, 99] on button "Play" at bounding box center [958, 110] width 39 height 22
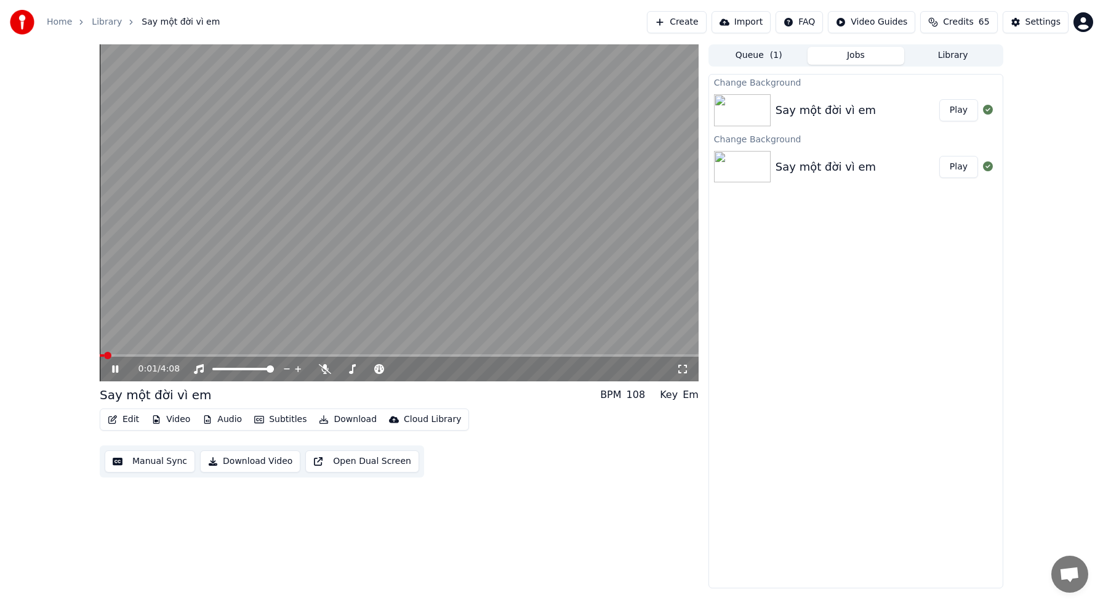
click at [114, 370] on icon at bounding box center [115, 368] width 6 height 7
click at [94, 354] on div "0:00 / 4:08 Say một đời vì em BPM 108 Key Em Edit Video Audio Subtitles Downloa…" at bounding box center [551, 316] width 923 height 544
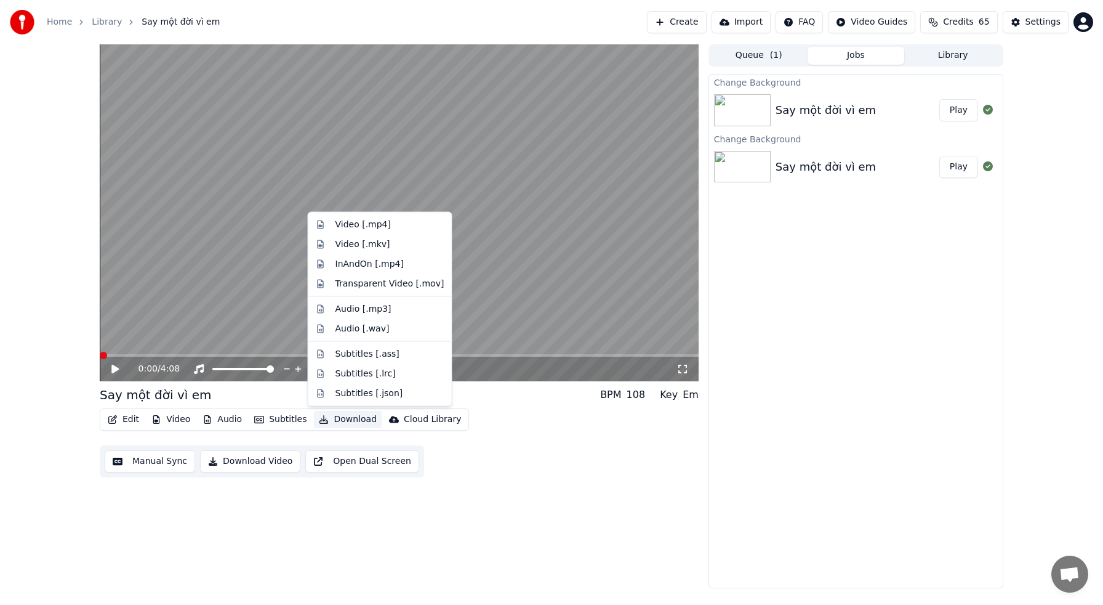
click at [339, 420] on button "Download" at bounding box center [348, 419] width 68 height 17
click at [408, 225] on div "Video [.mp4]" at bounding box center [390, 225] width 109 height 12
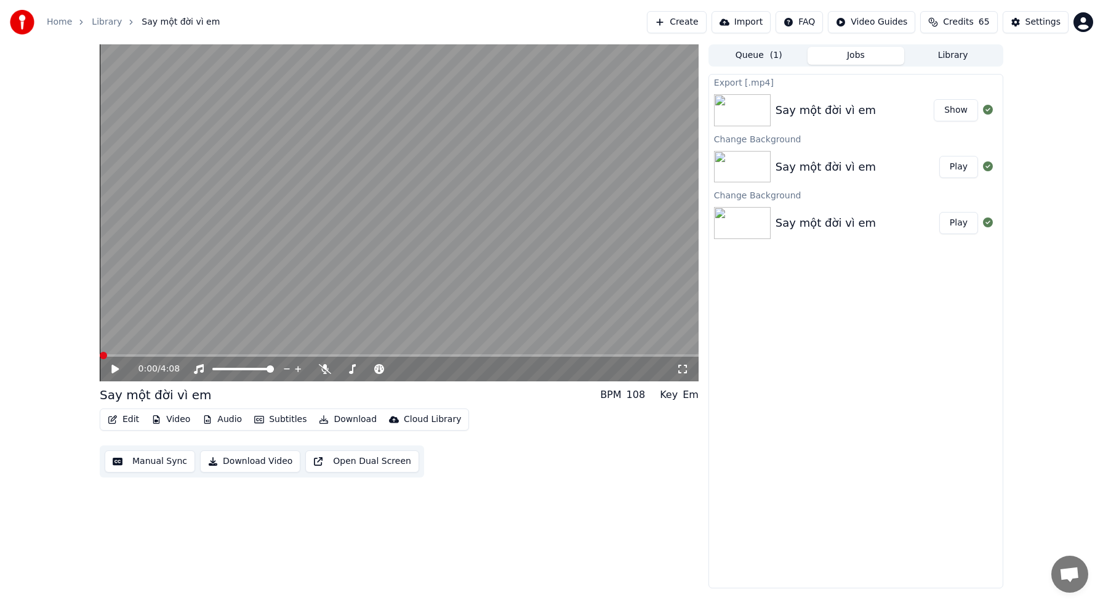
click at [954, 115] on button "Show" at bounding box center [956, 110] width 44 height 22
